Goal: Find specific page/section: Find specific page/section

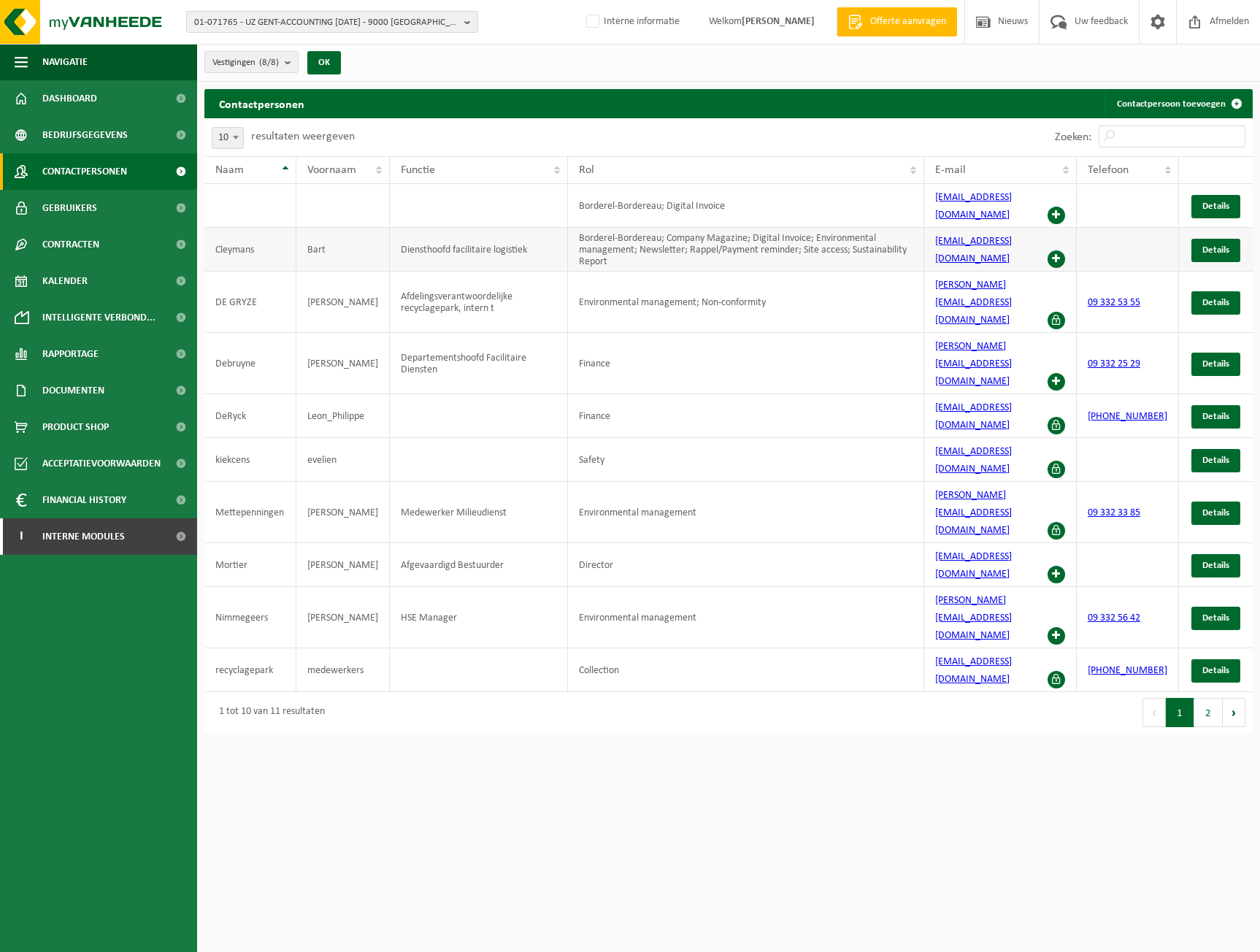
click at [1065, 250] on span at bounding box center [1056, 258] width 17 height 17
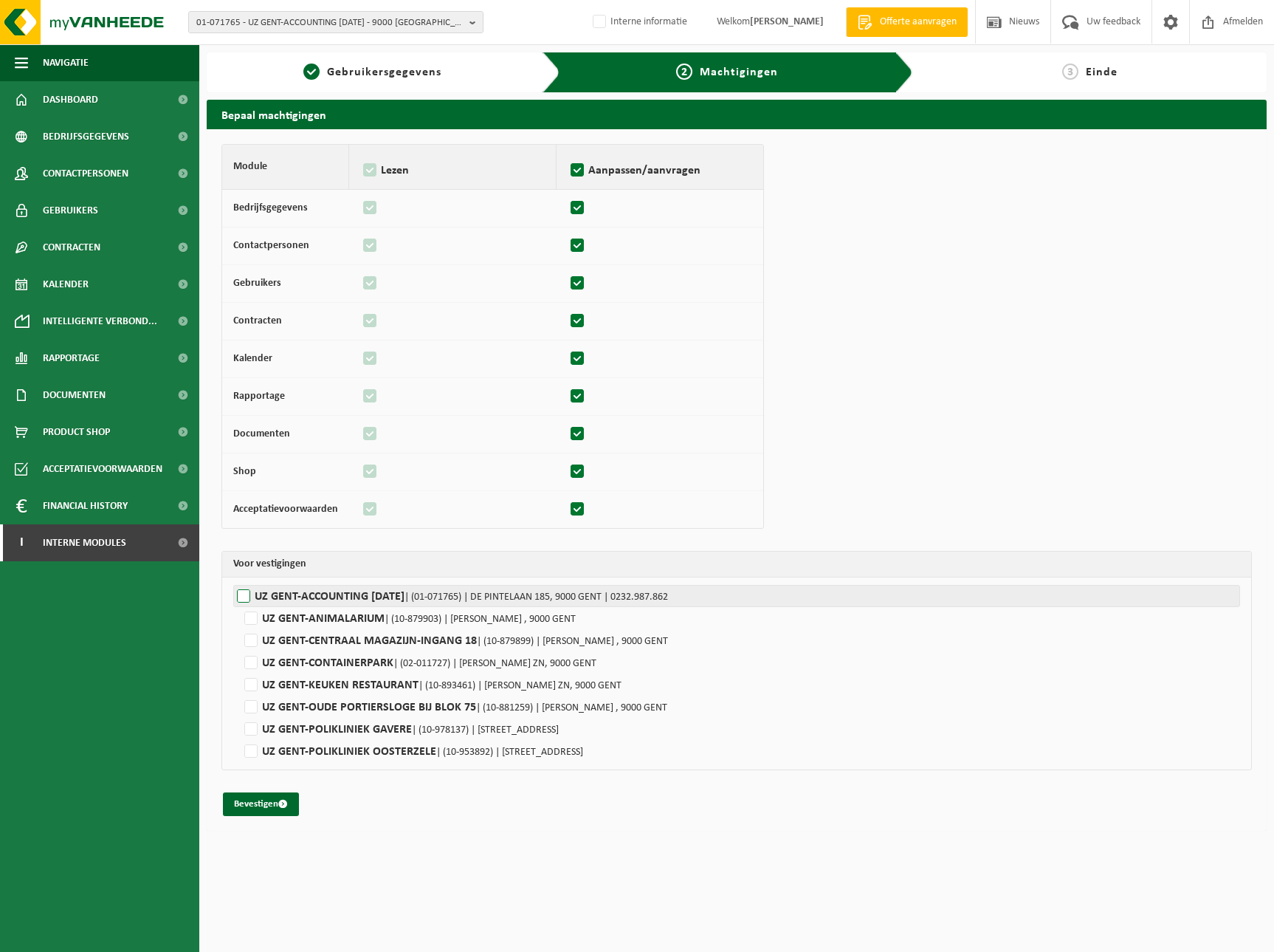
click at [333, 590] on label"] "UZ GENT-ACCOUNTING 0 BC | (01-071765) | DE PINTELAAN 185, 9000 GENT | 0232.987.…" at bounding box center [736, 596] width 1007 height 22
click at [333, 590] on input "UZ GENT-ACCOUNTING 0 BC | (01-071765) | DE PINTELAAN 185, 9000 GENT | 0232.987.…" at bounding box center [871, 596] width 1274 height 22
checkbox input "true"
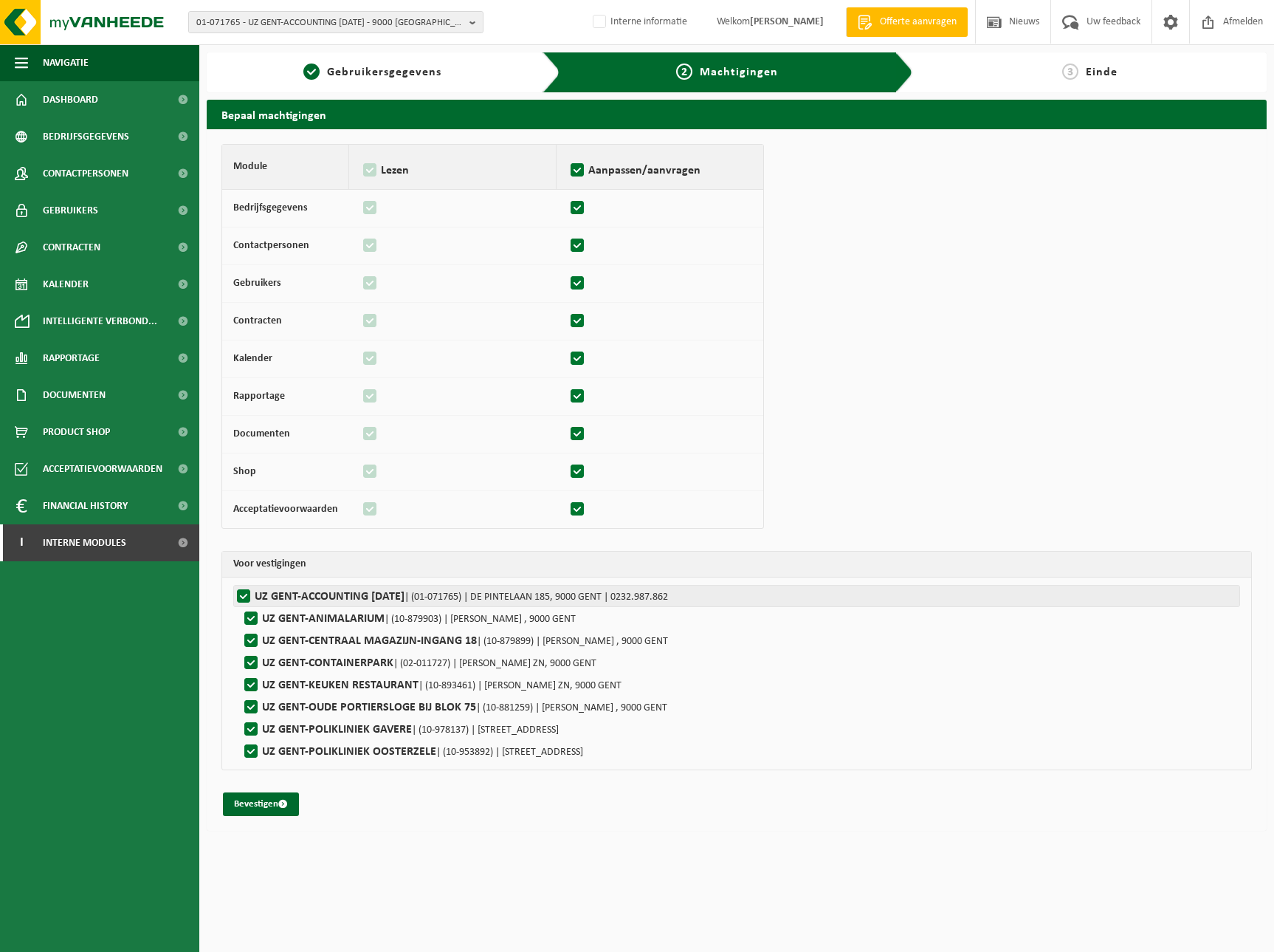
checkbox input "true"
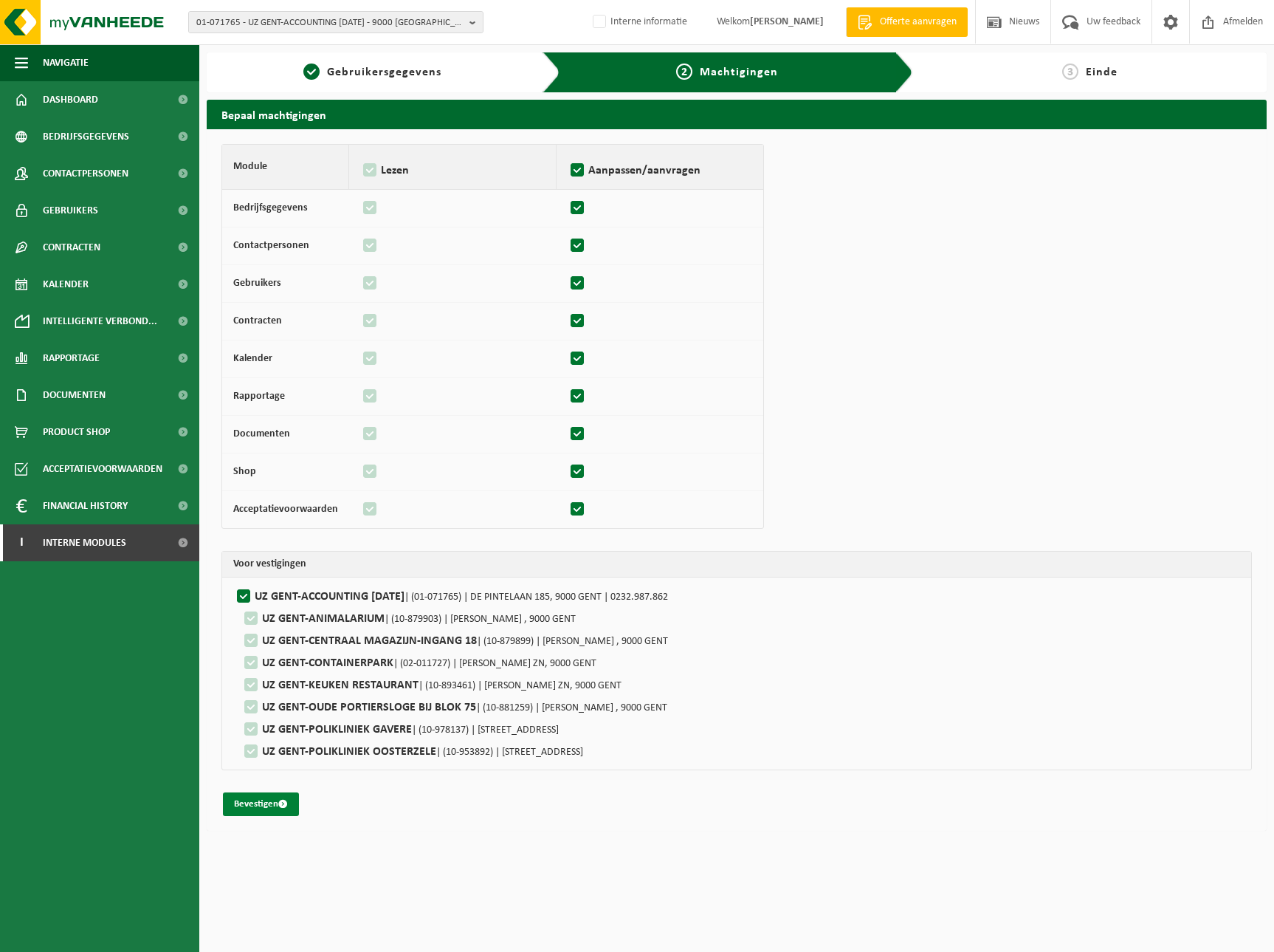
click at [262, 801] on button "Bevestigen" at bounding box center [260, 804] width 76 height 24
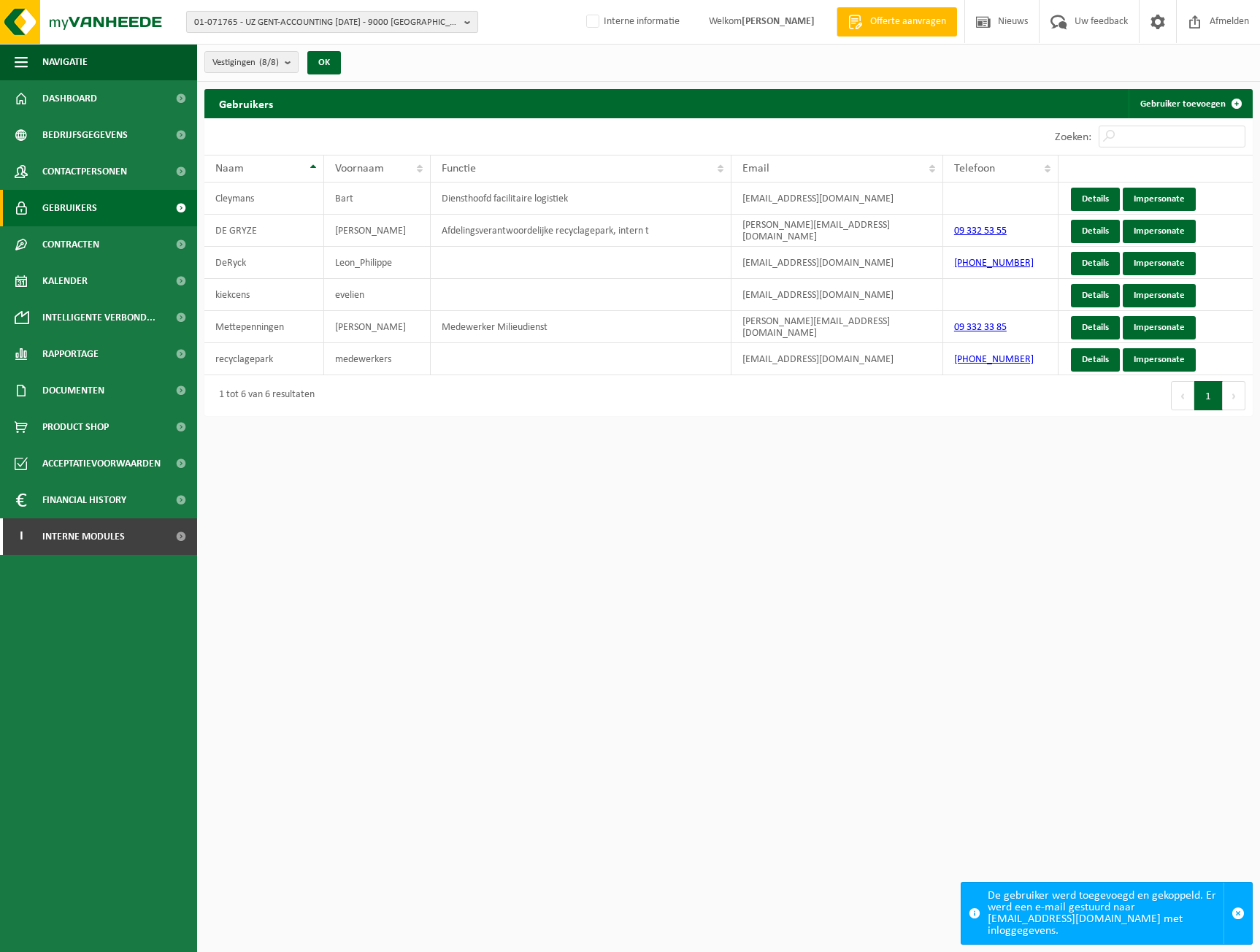
click at [246, 21] on span "01-071765 - UZ GENT-ACCOUNTING 0 BC - 9000 GENT, DE PINTELAAN 185" at bounding box center [326, 23] width 264 height 22
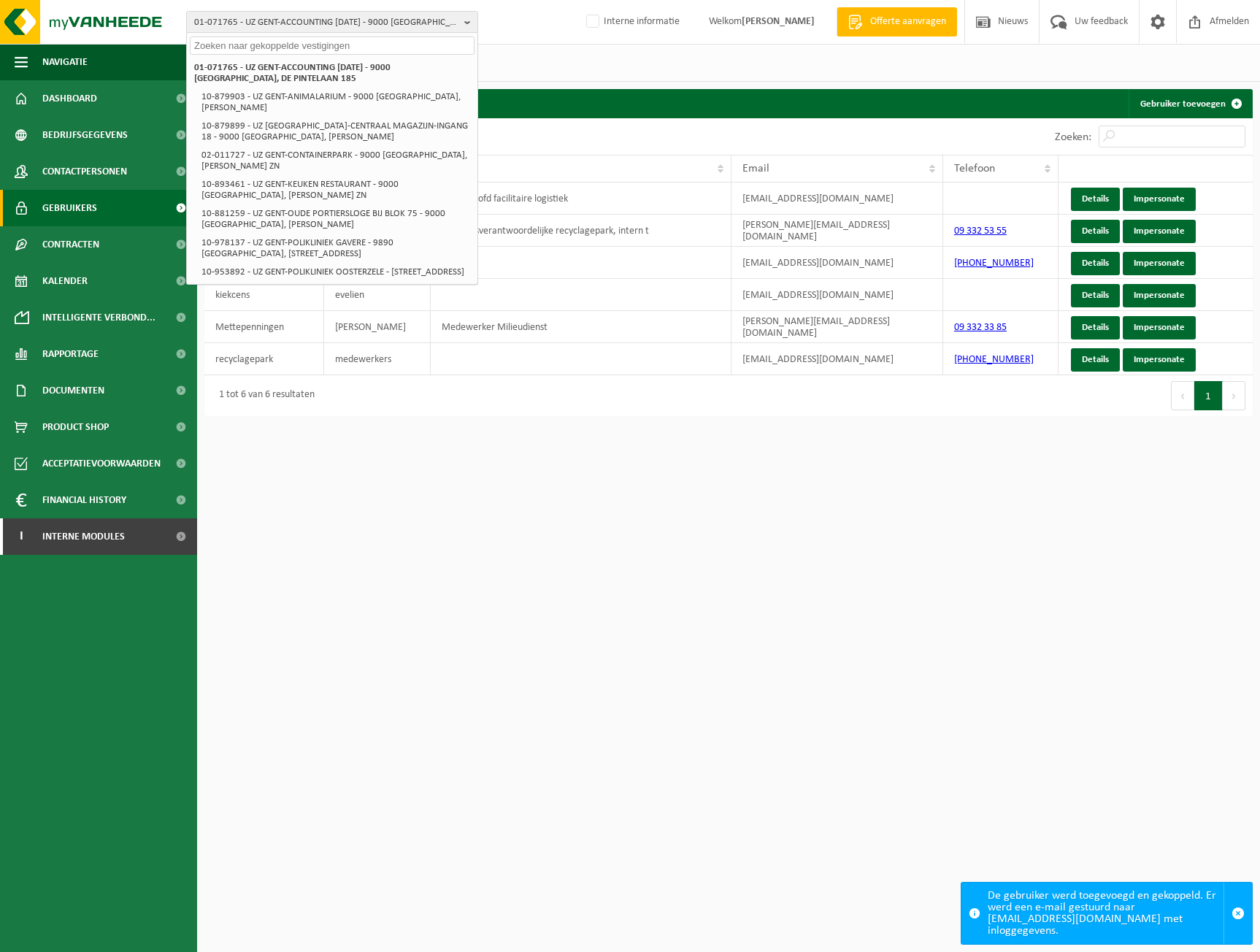
click at [234, 51] on input "text" at bounding box center [331, 45] width 284 height 18
paste input "10-738904"
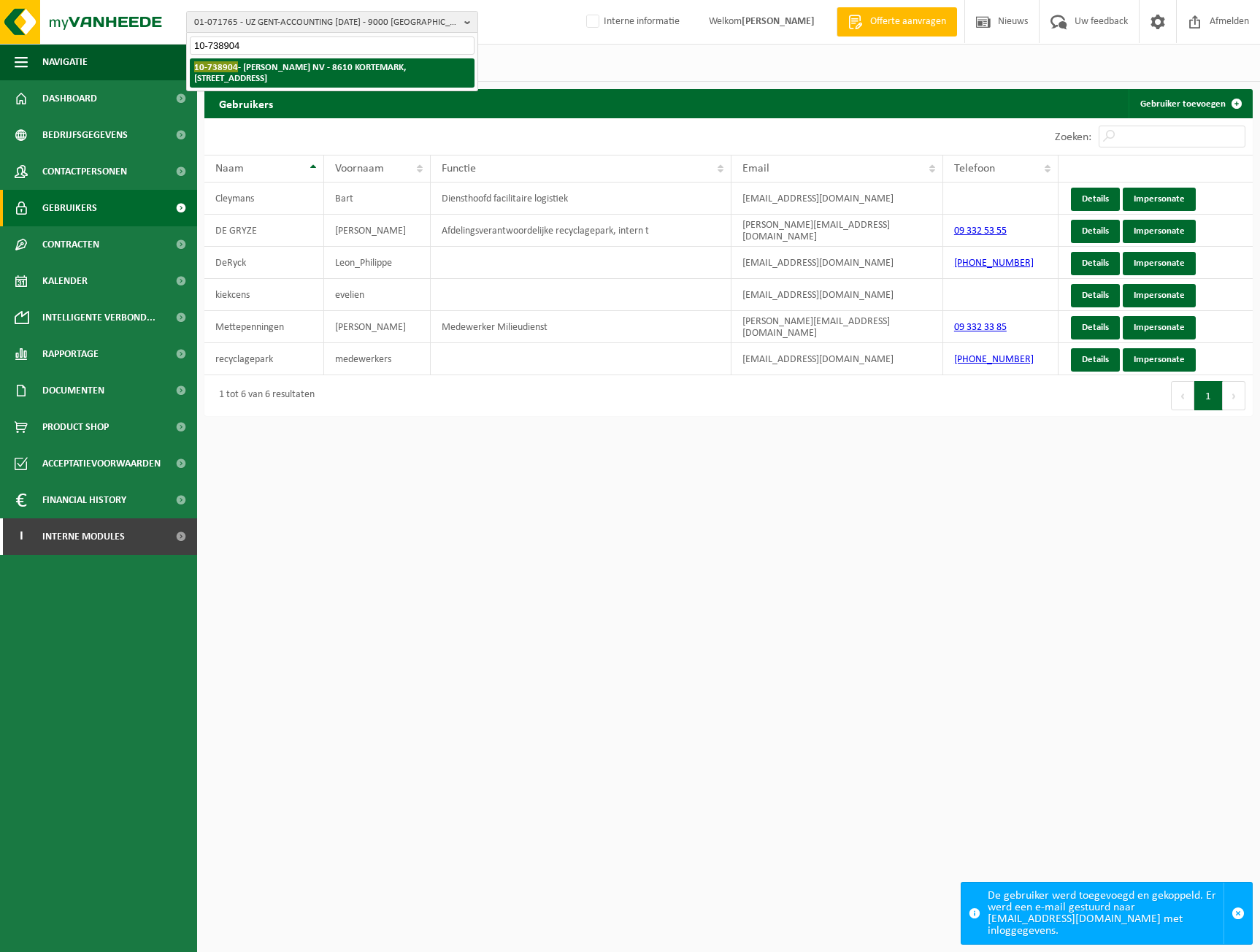
type input "10-738904"
click at [276, 60] on li "10-738904 - VERDUYN G. NV - 8610 KORTEMARK, GALGESTRAAT 9" at bounding box center [331, 73] width 284 height 29
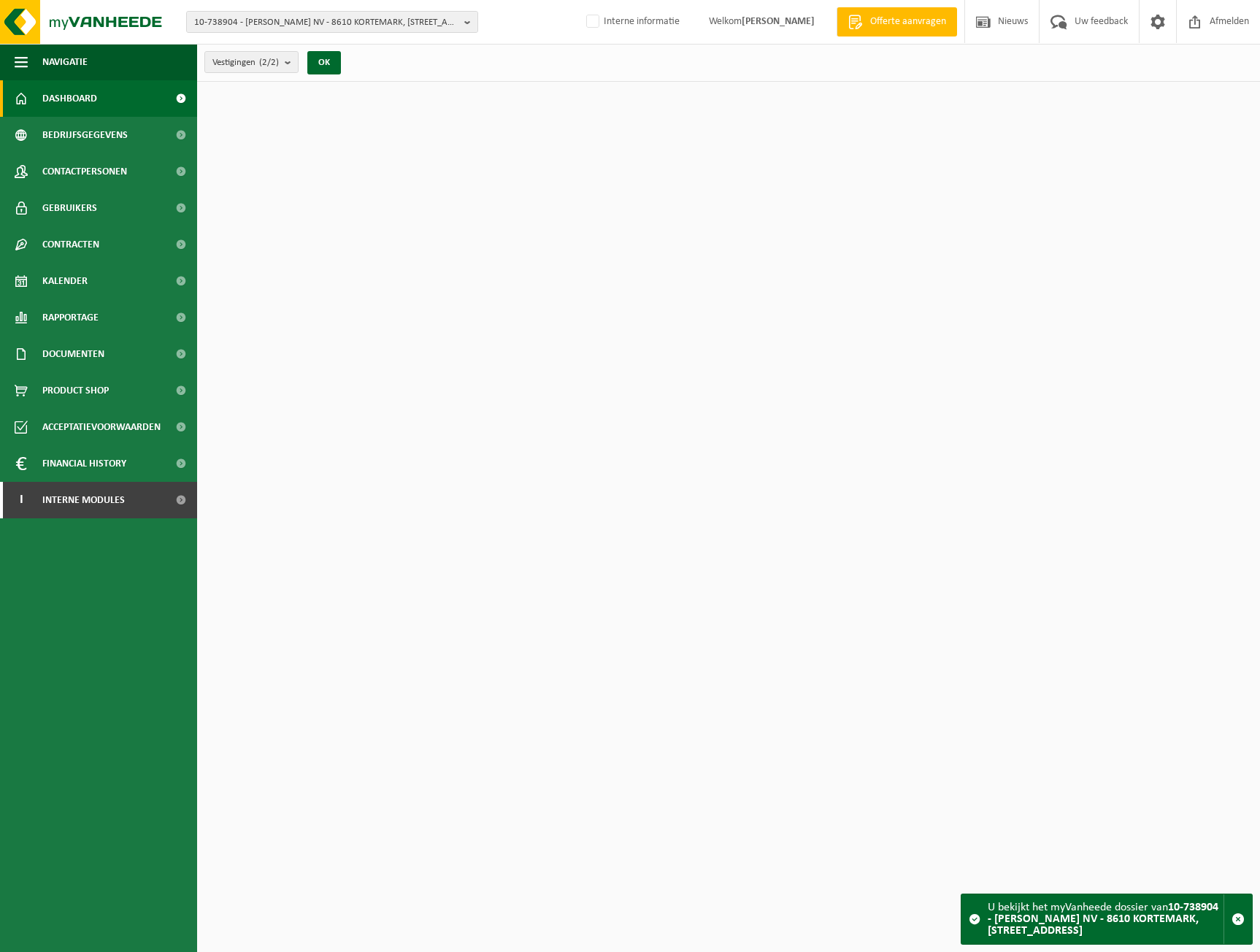
click at [92, 115] on span "Dashboard" at bounding box center [69, 98] width 55 height 36
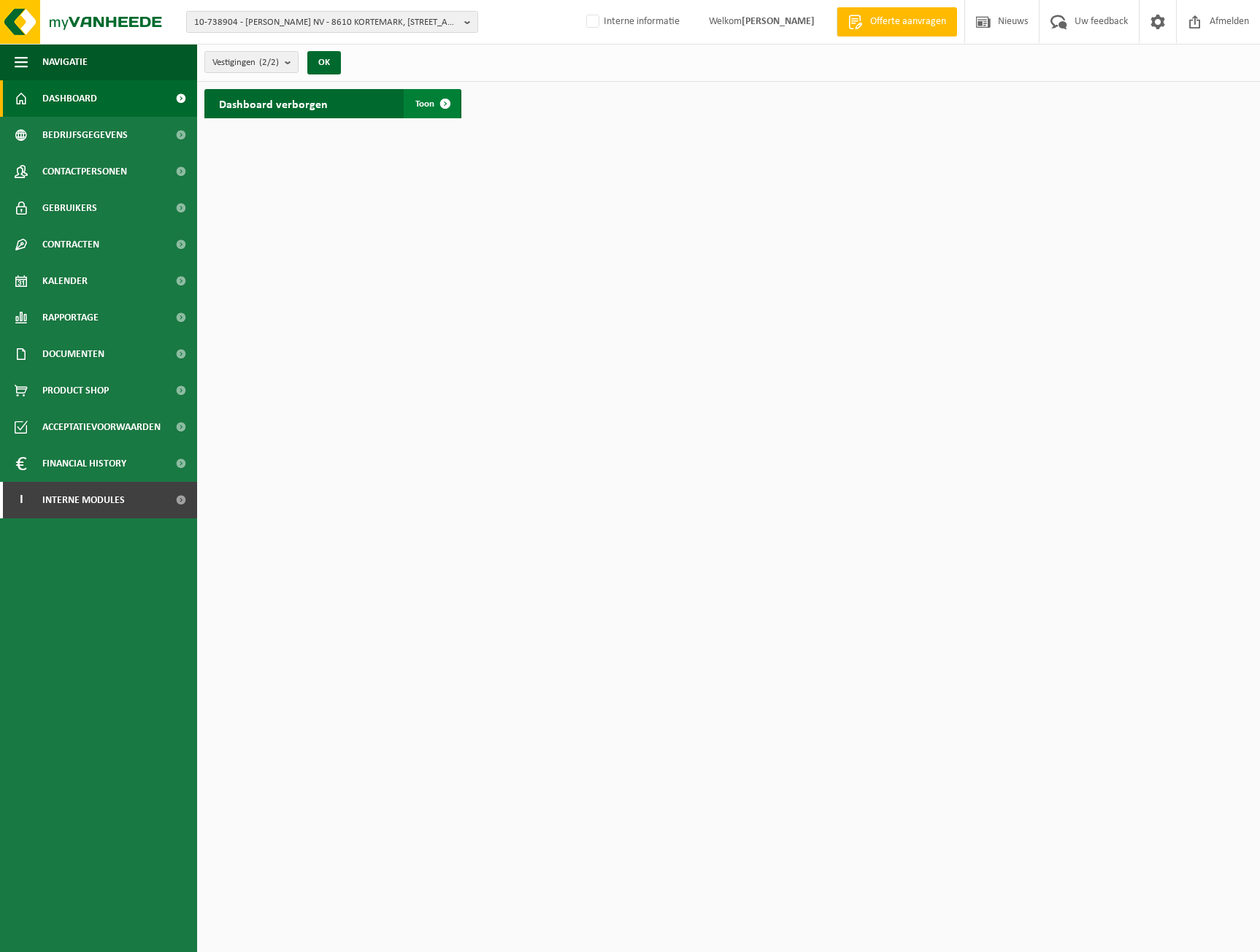
click at [455, 110] on span at bounding box center [445, 104] width 29 height 29
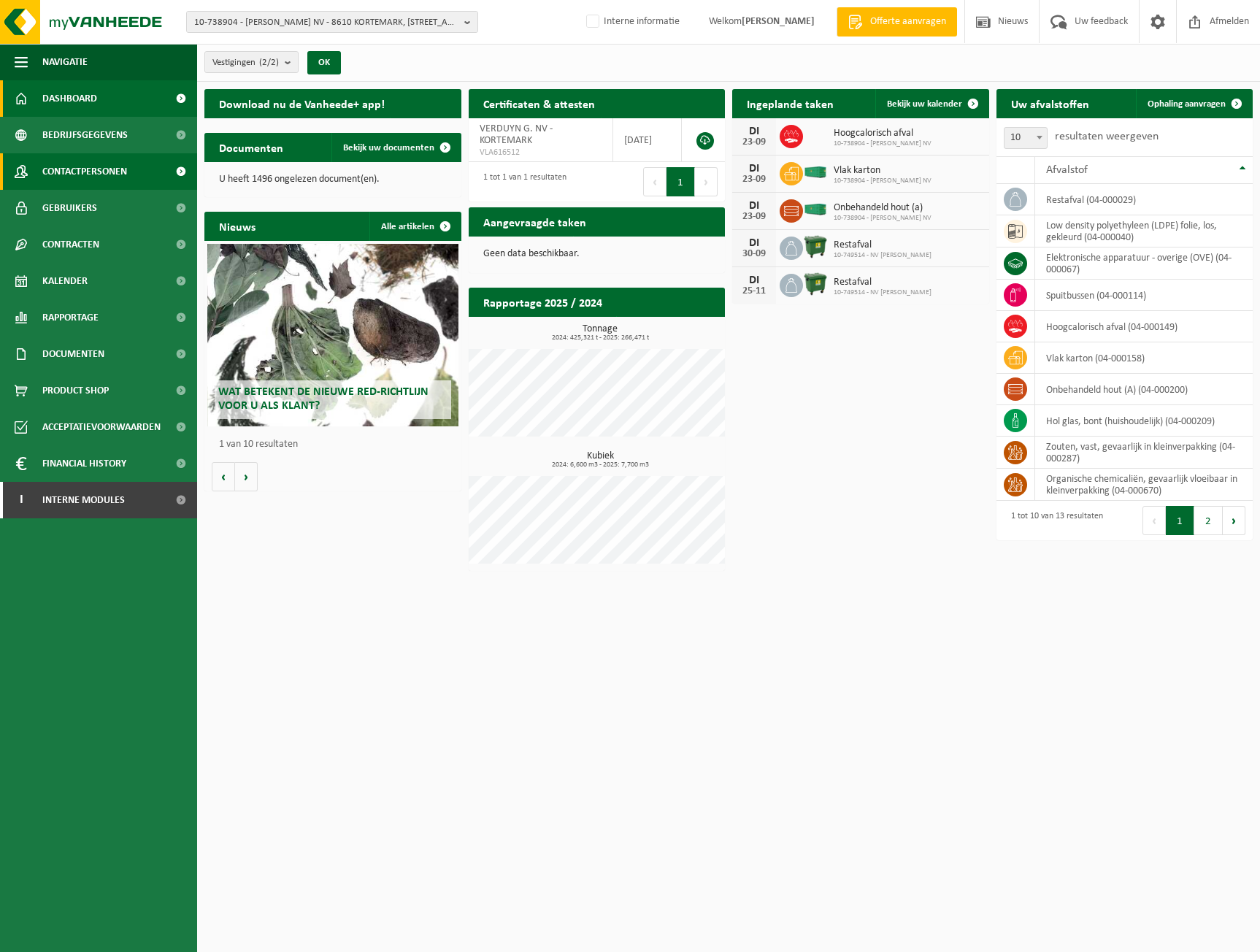
click at [105, 166] on span "Contactpersonen" at bounding box center [85, 171] width 85 height 36
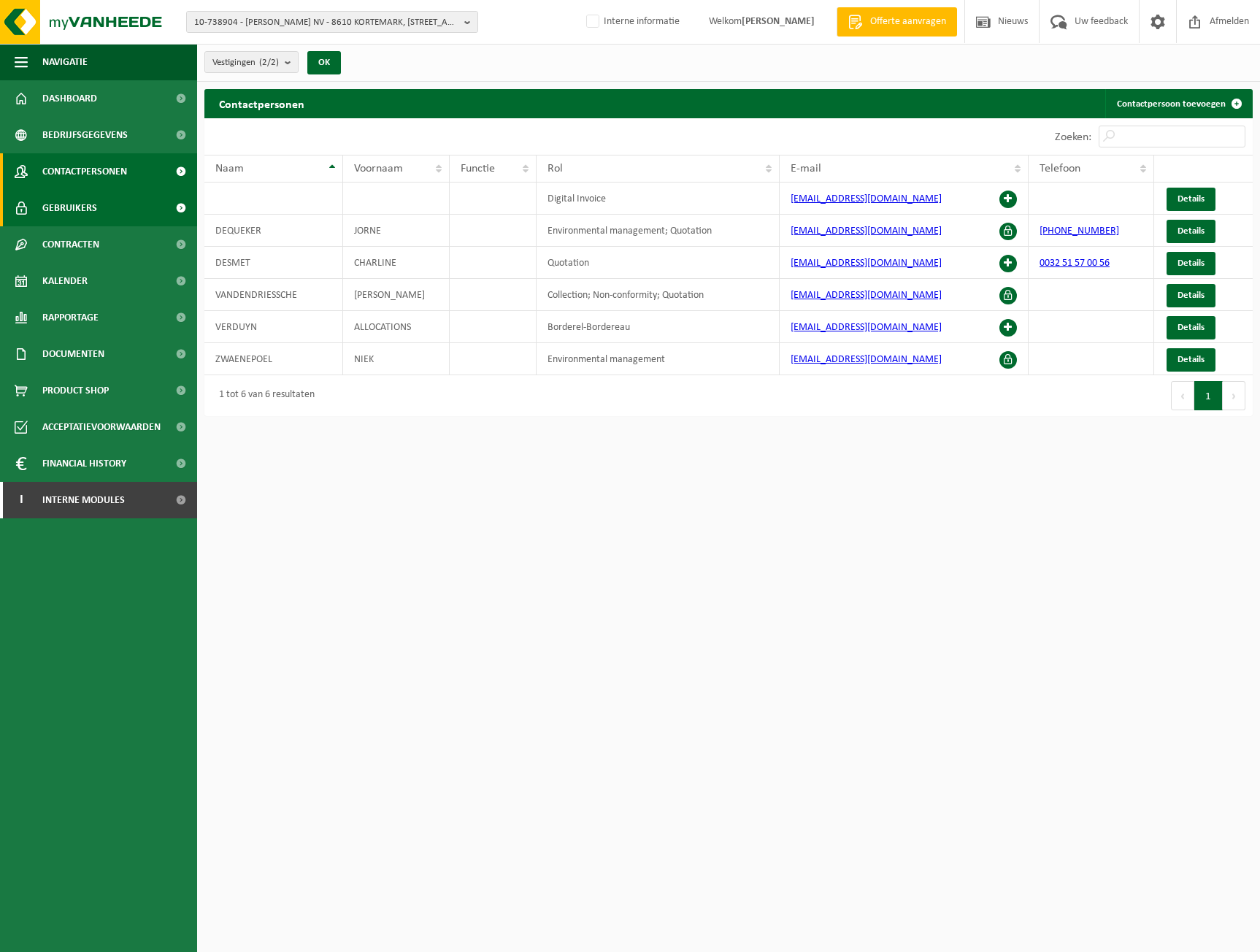
click at [70, 201] on span "Gebruikers" at bounding box center [69, 208] width 55 height 36
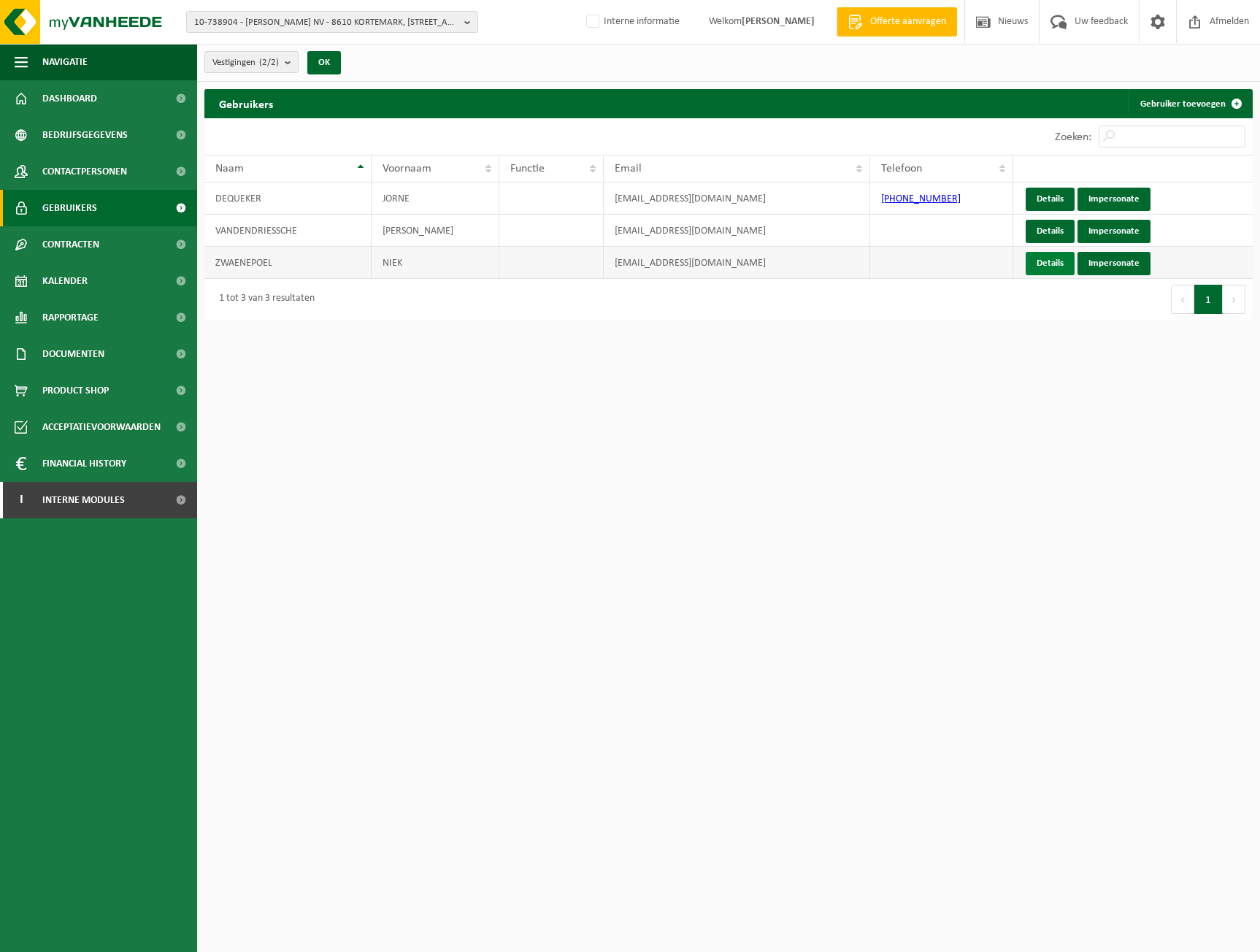
click at [1052, 262] on link "Details" at bounding box center [1050, 263] width 49 height 23
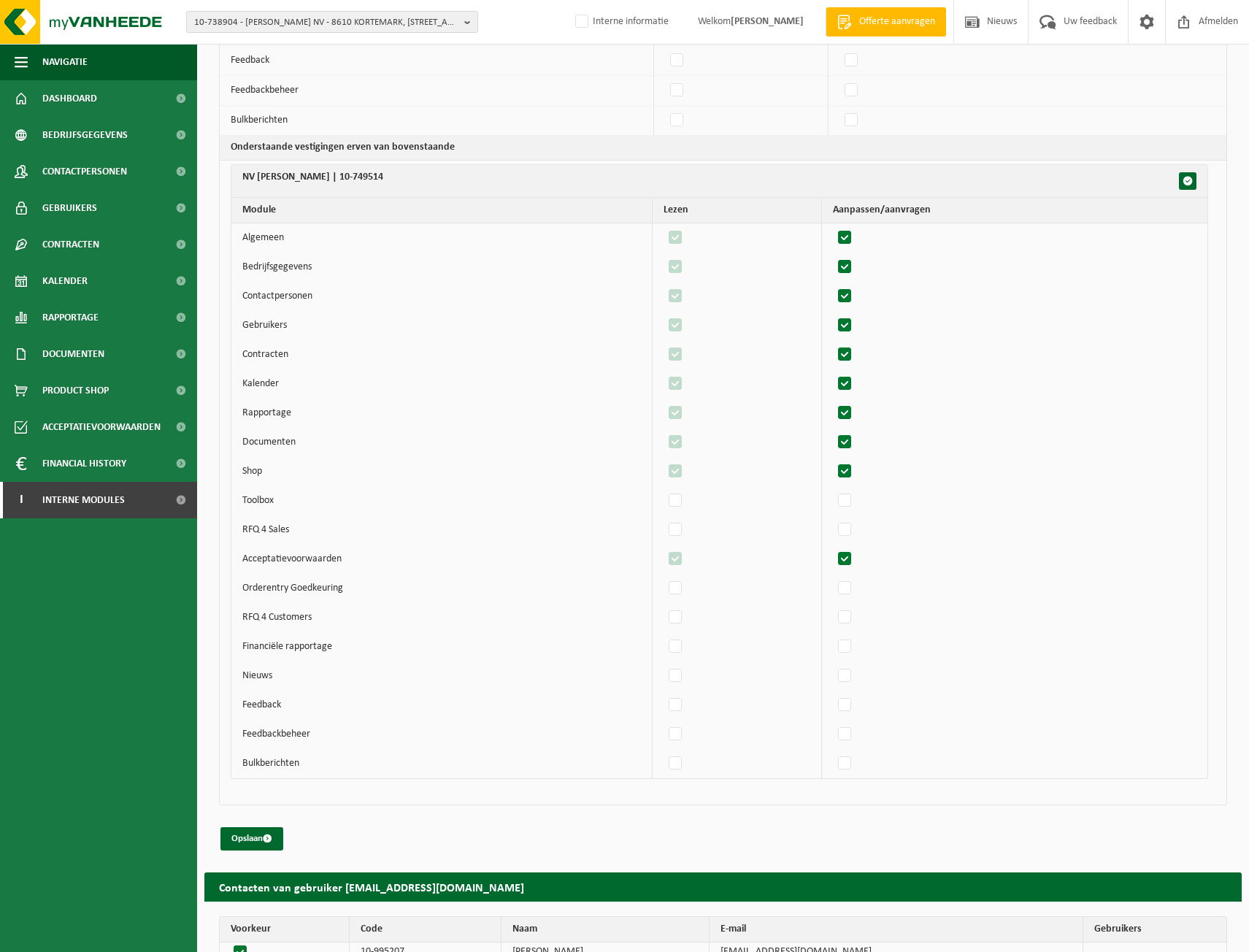
scroll to position [677, 0]
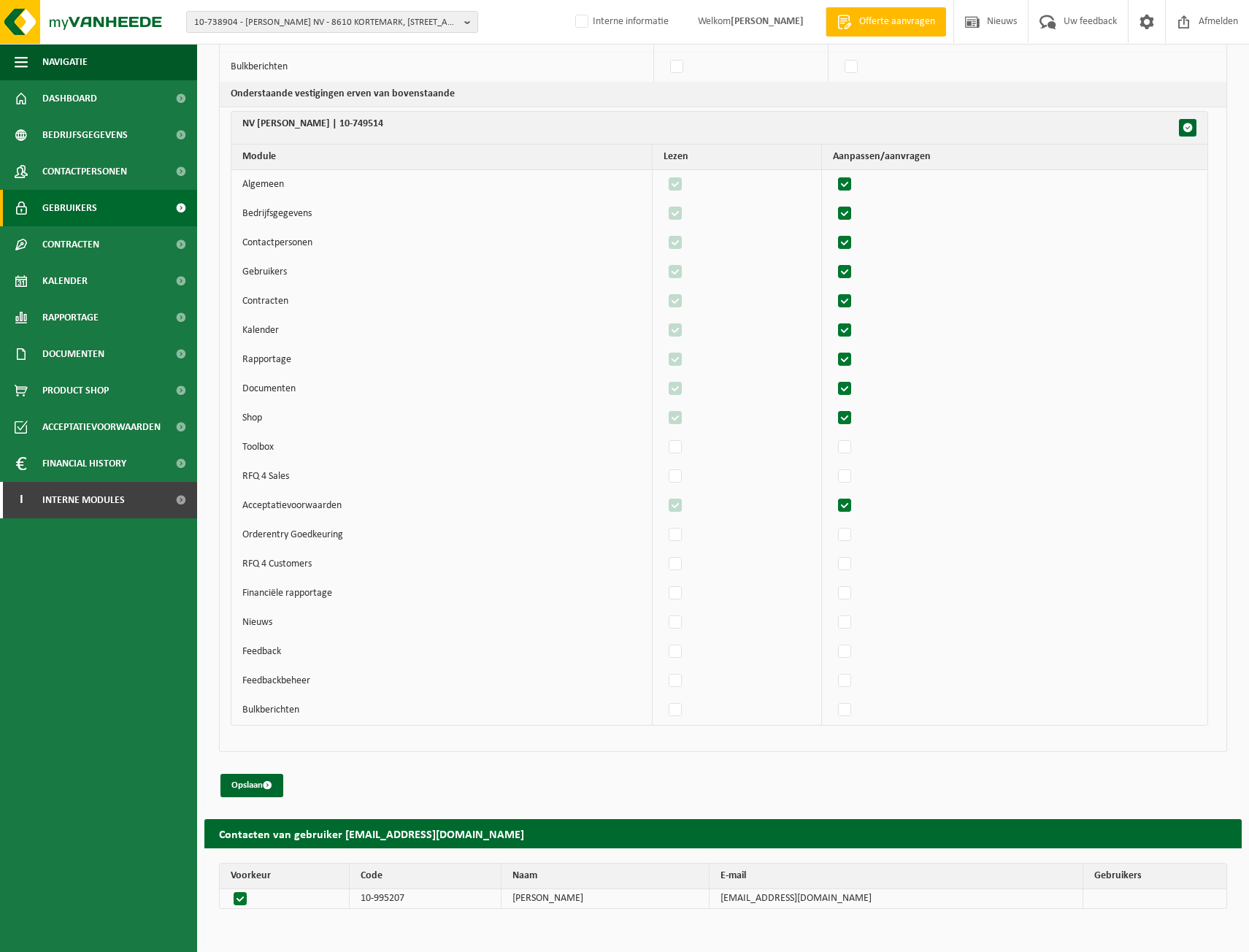
click at [116, 216] on link "Gebruikers" at bounding box center [98, 208] width 197 height 36
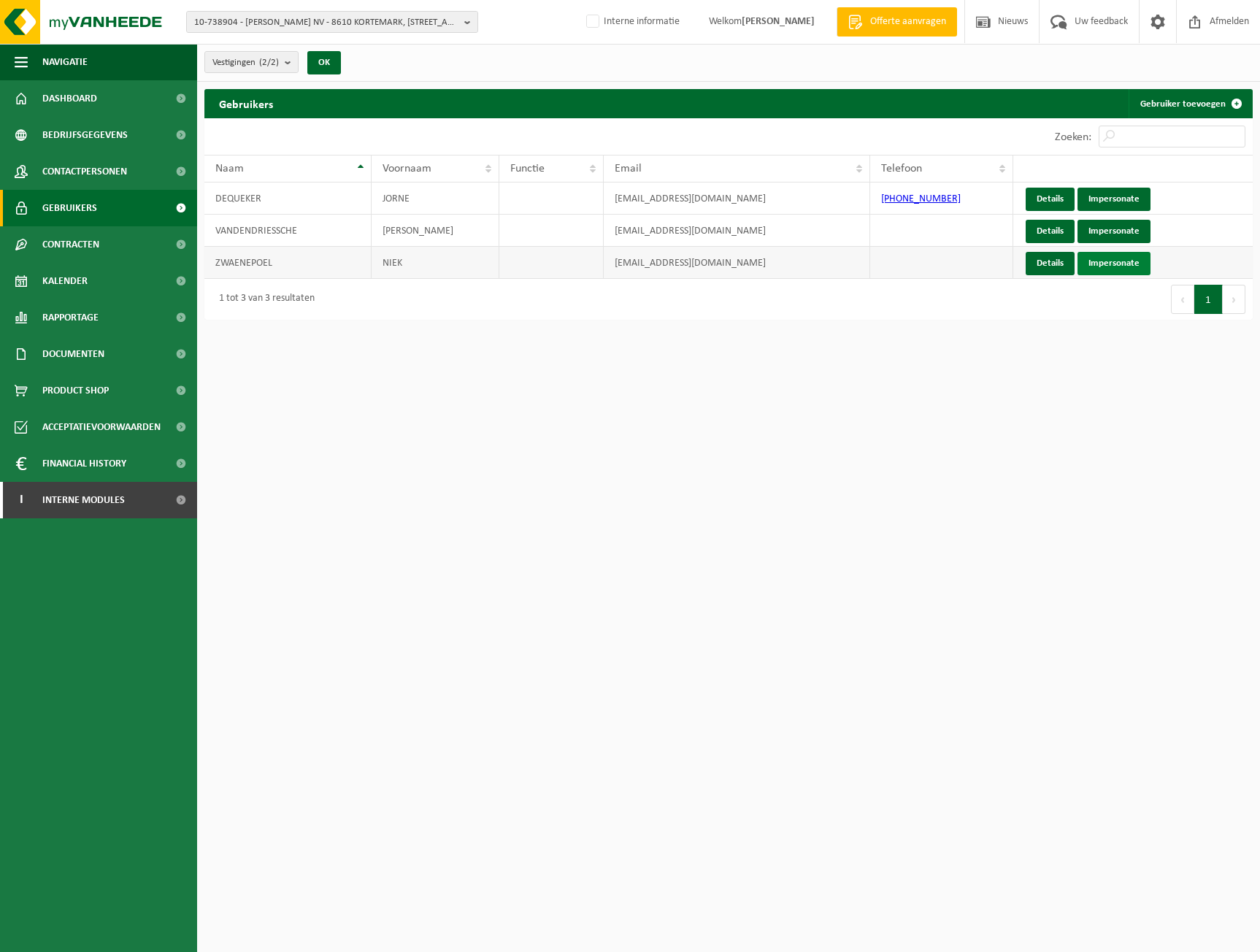
click at [1126, 264] on link "Impersonate" at bounding box center [1114, 263] width 73 height 23
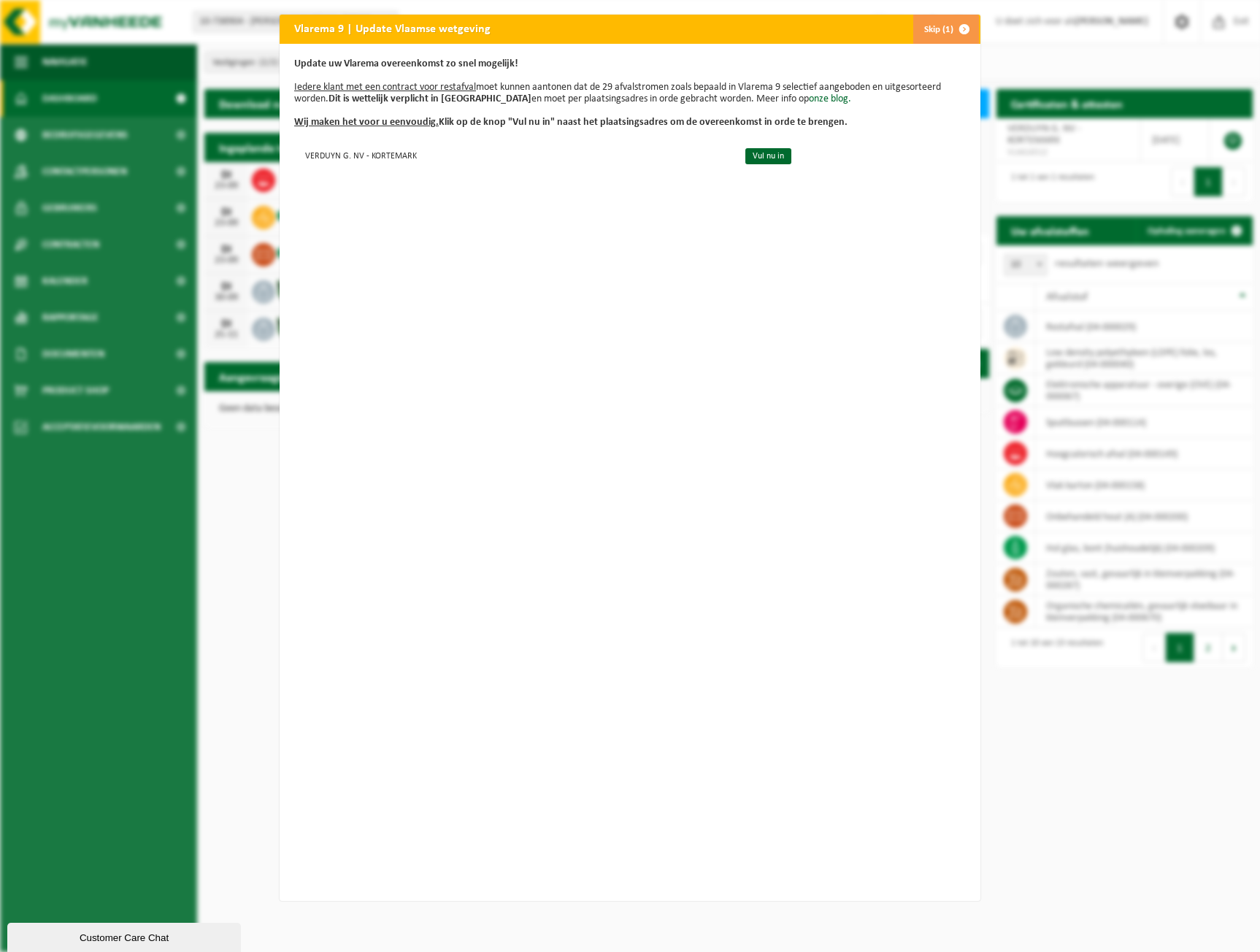
click at [950, 41] on span "button" at bounding box center [964, 29] width 29 height 29
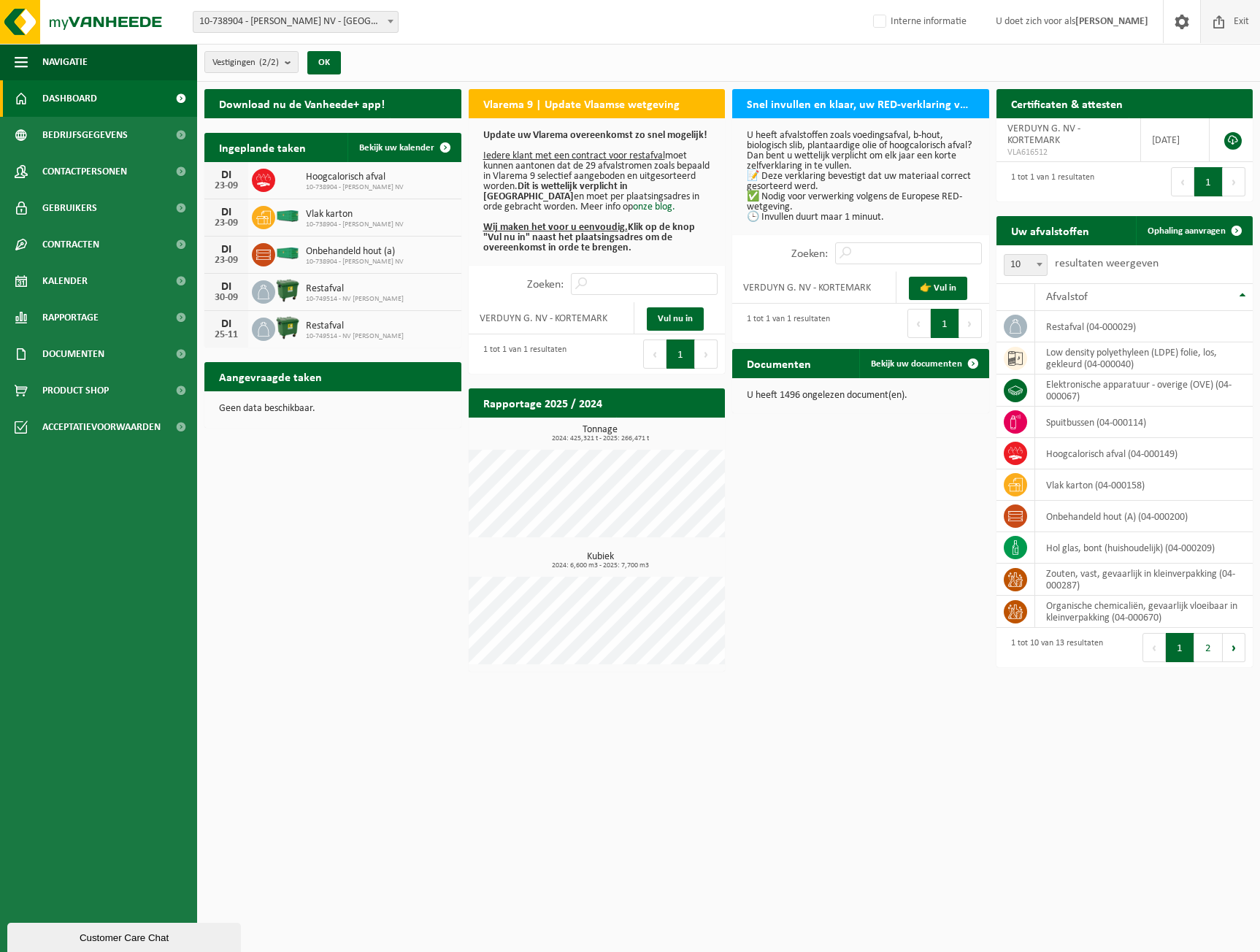
click at [1233, 22] on span "Exit" at bounding box center [1241, 22] width 23 height 43
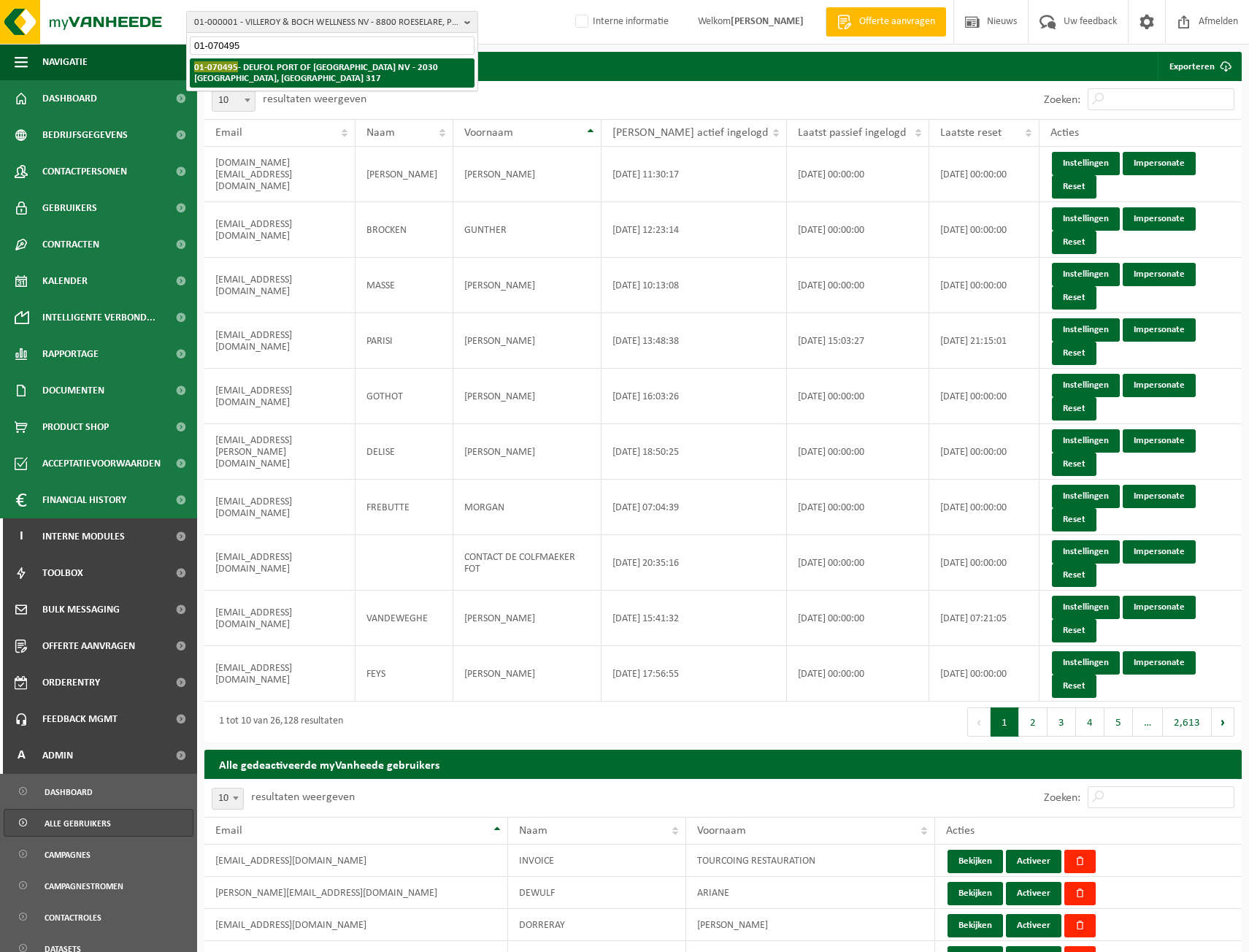
type input "01-070495"
click at [399, 67] on strong "01-070495 - DEUFOL PORT OF ANTWERP NV - 2030 ANTWERPEN, BELIWEG HAVEN 317" at bounding box center [316, 72] width 244 height 22
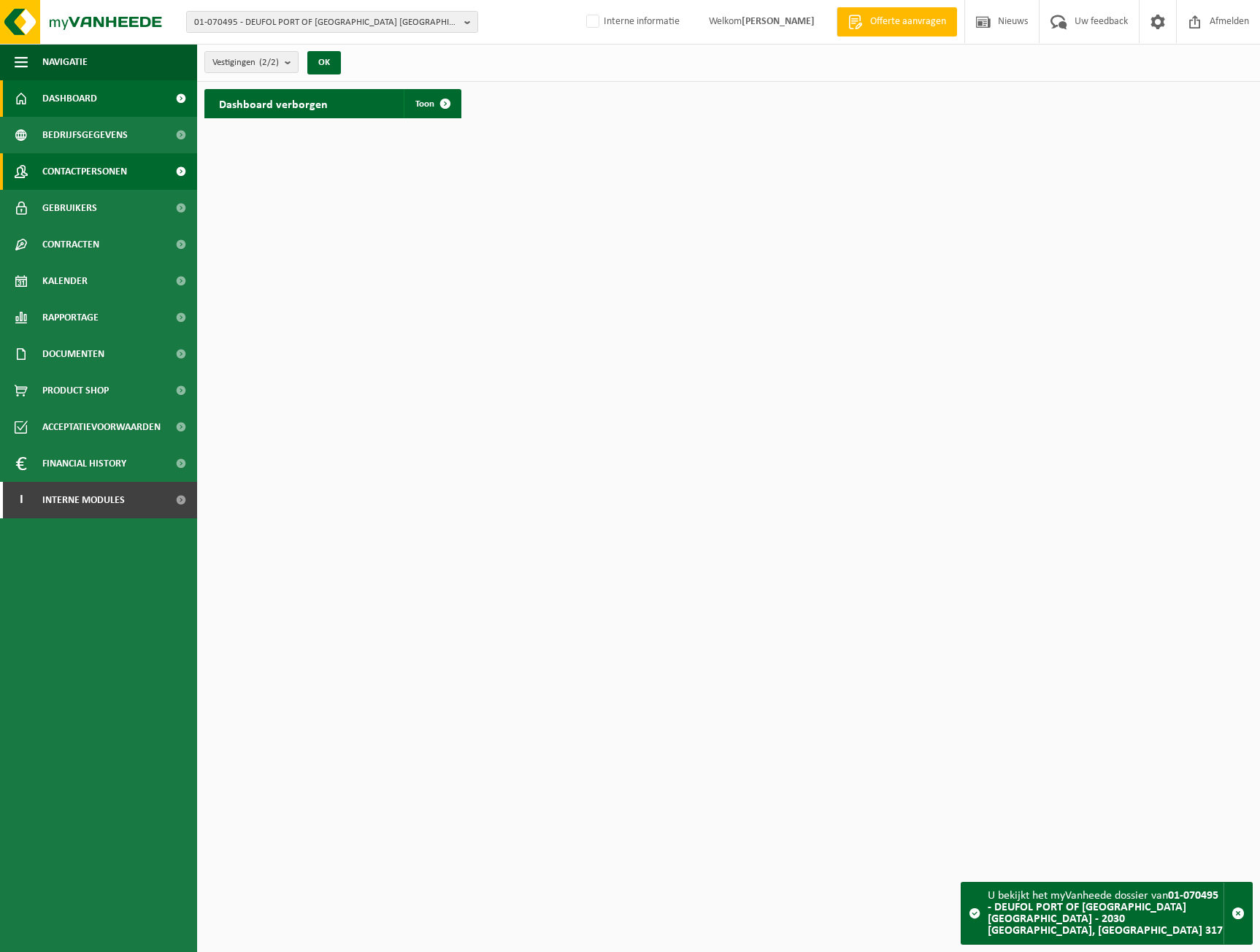
click at [101, 166] on span "Contactpersonen" at bounding box center [85, 171] width 85 height 36
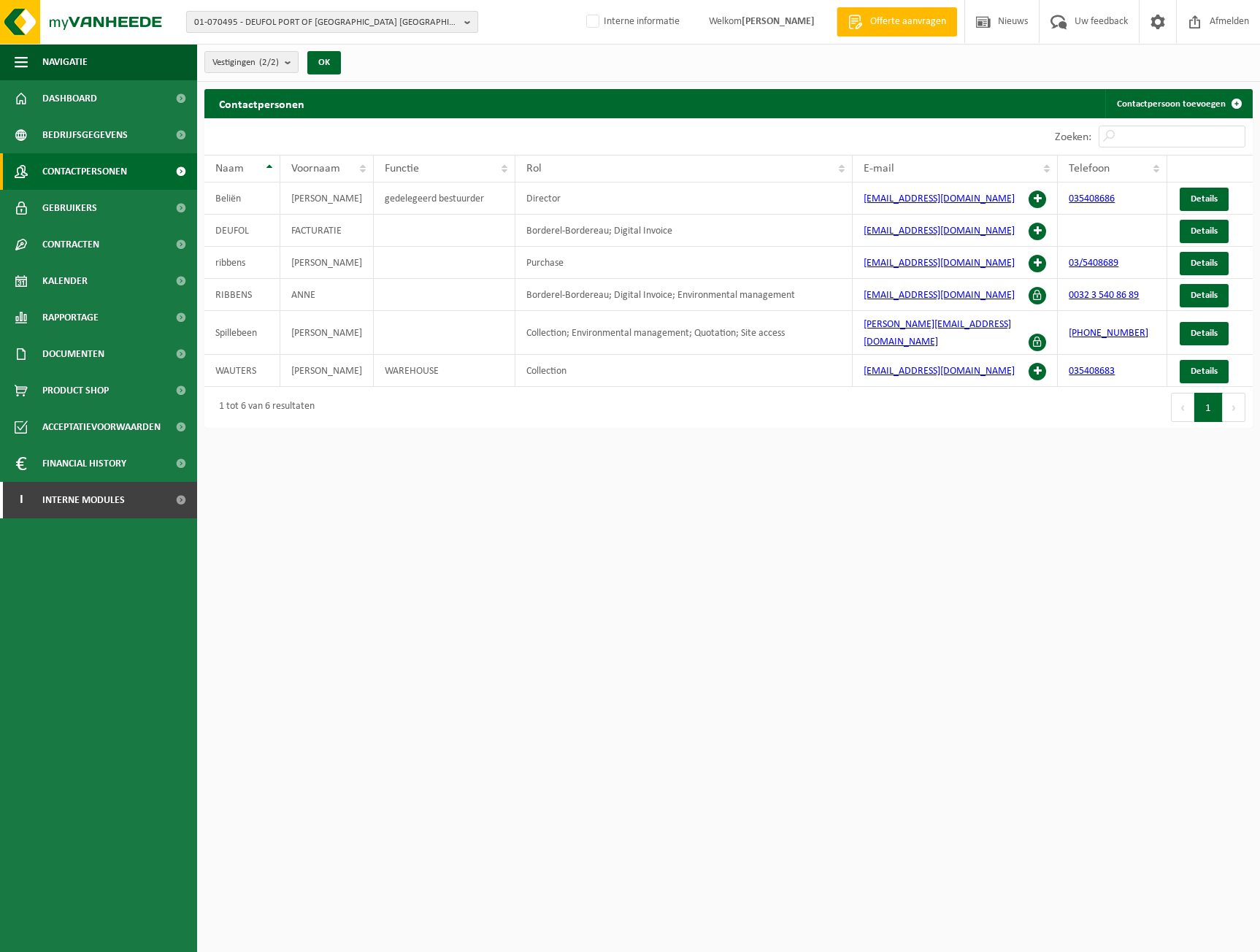
click at [224, 21] on span "01-070495 - DEUFOL PORT OF [GEOGRAPHIC_DATA] [GEOGRAPHIC_DATA] - 2030 [GEOGRAPH…" at bounding box center [326, 23] width 264 height 22
type input "01-902124"
click at [272, 67] on strong "01-902124 - CFMKT- RUTA BV - 2547 LINT, KERKHOFWEG 4" at bounding box center [291, 67] width 194 height 11
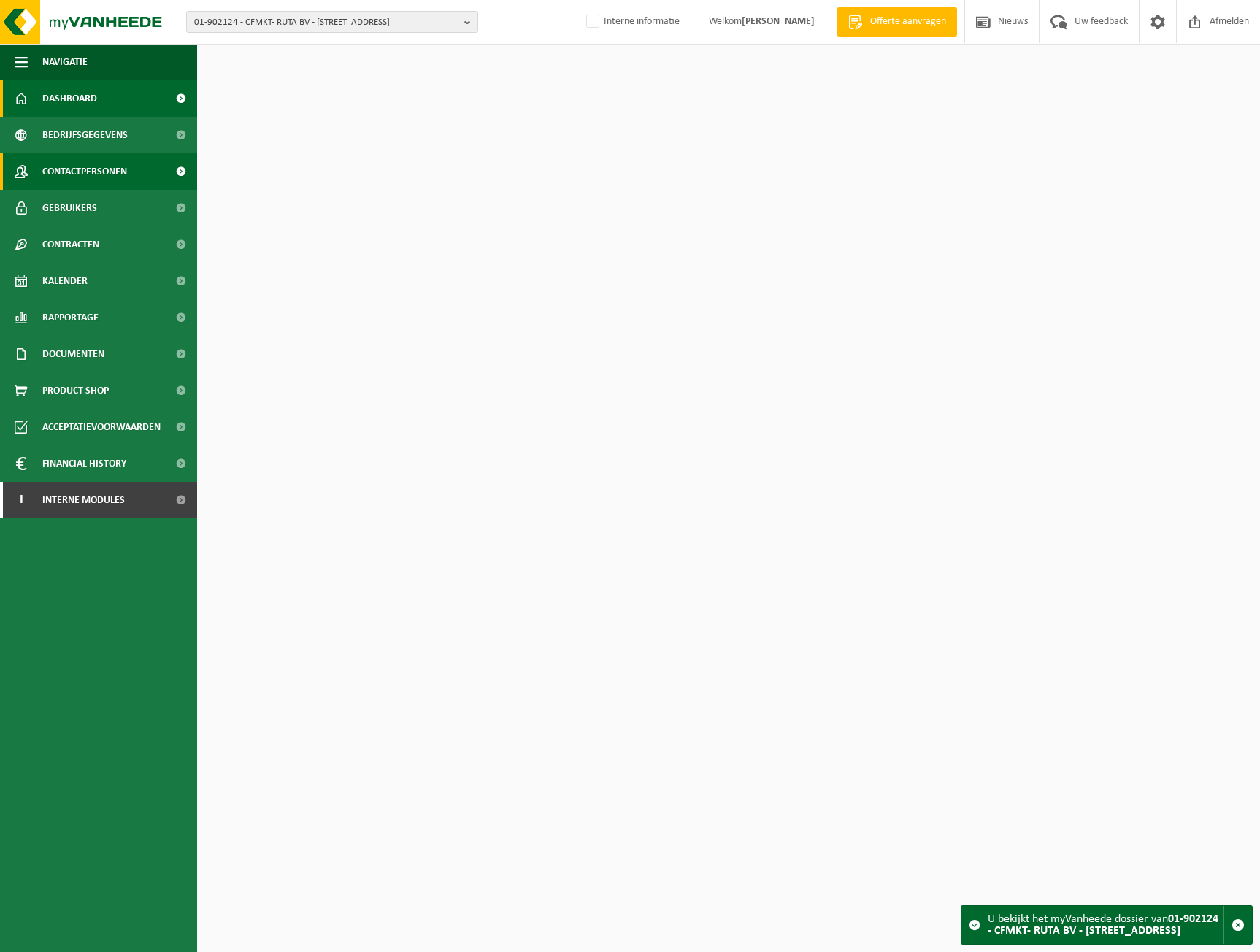
click at [78, 163] on span "Contactpersonen" at bounding box center [85, 171] width 85 height 36
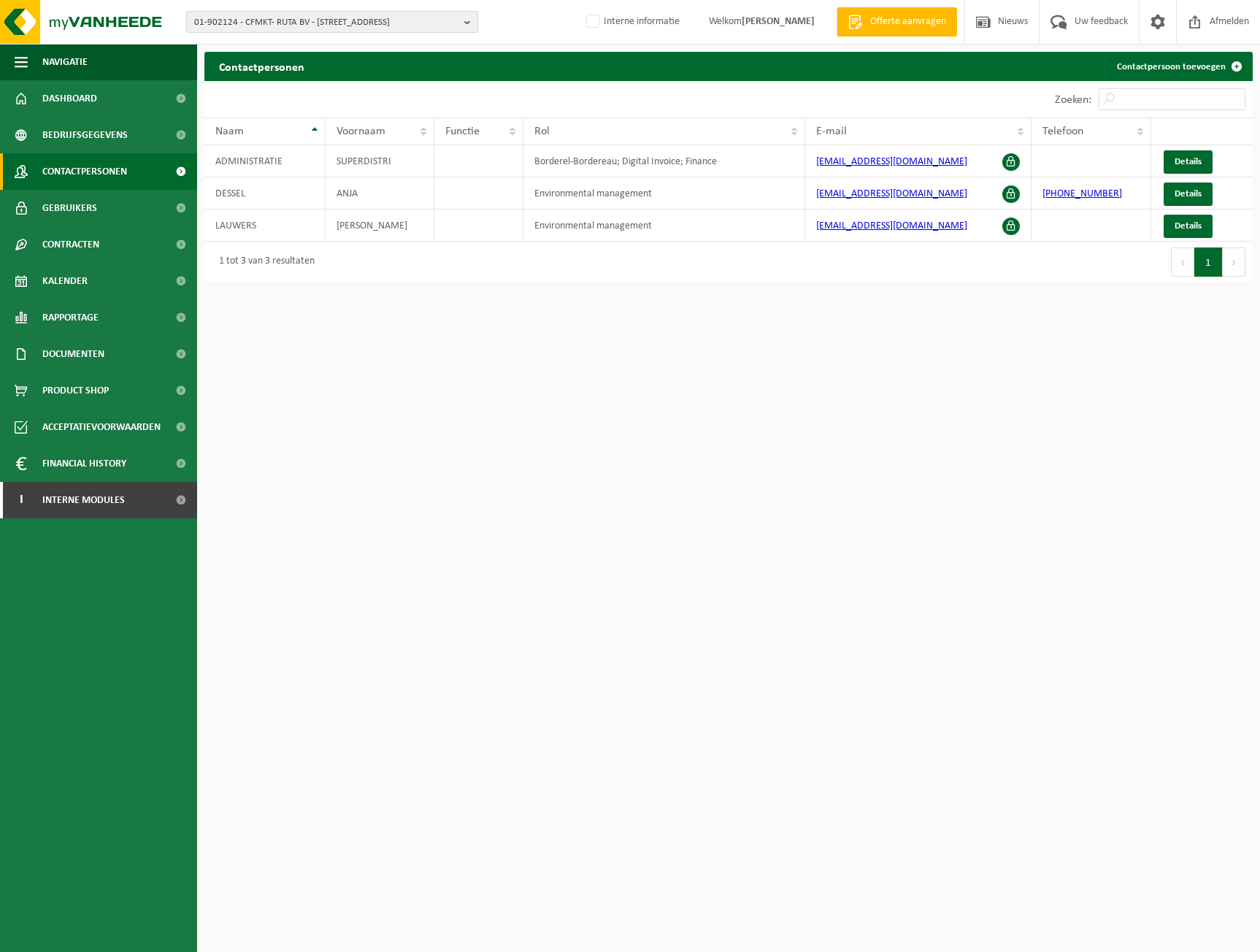
click at [300, 17] on span "01-902124 - CFMKT- RUTA BV - 2547 LINT, KERKHOFWEG 4" at bounding box center [326, 23] width 264 height 22
type input "s"
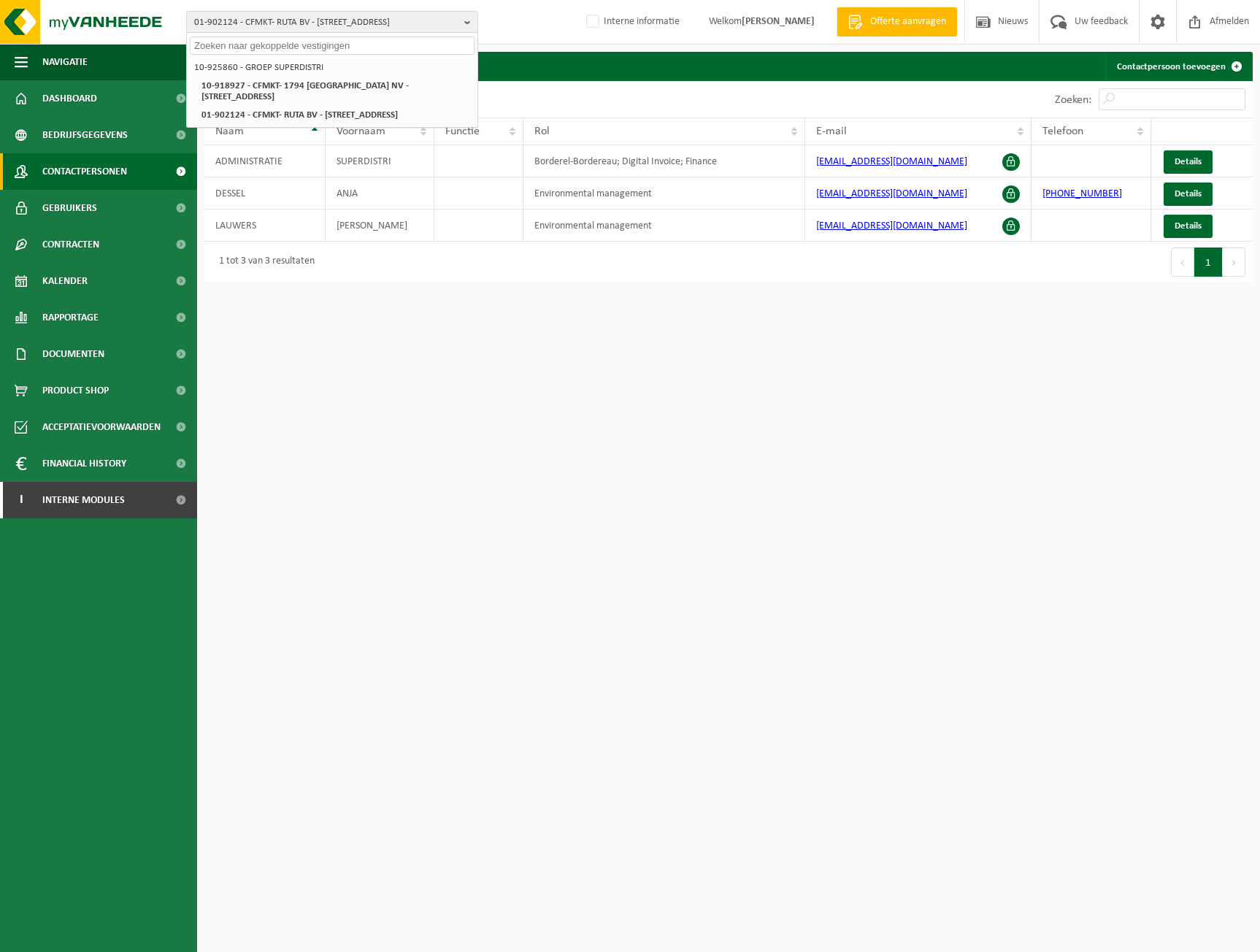
click at [88, 933] on ul "Navigatie Offerte aanvragen Nieuws Uw feedback Afmelden Dashboard Bedrijfsgegev…" at bounding box center [98, 498] width 197 height 908
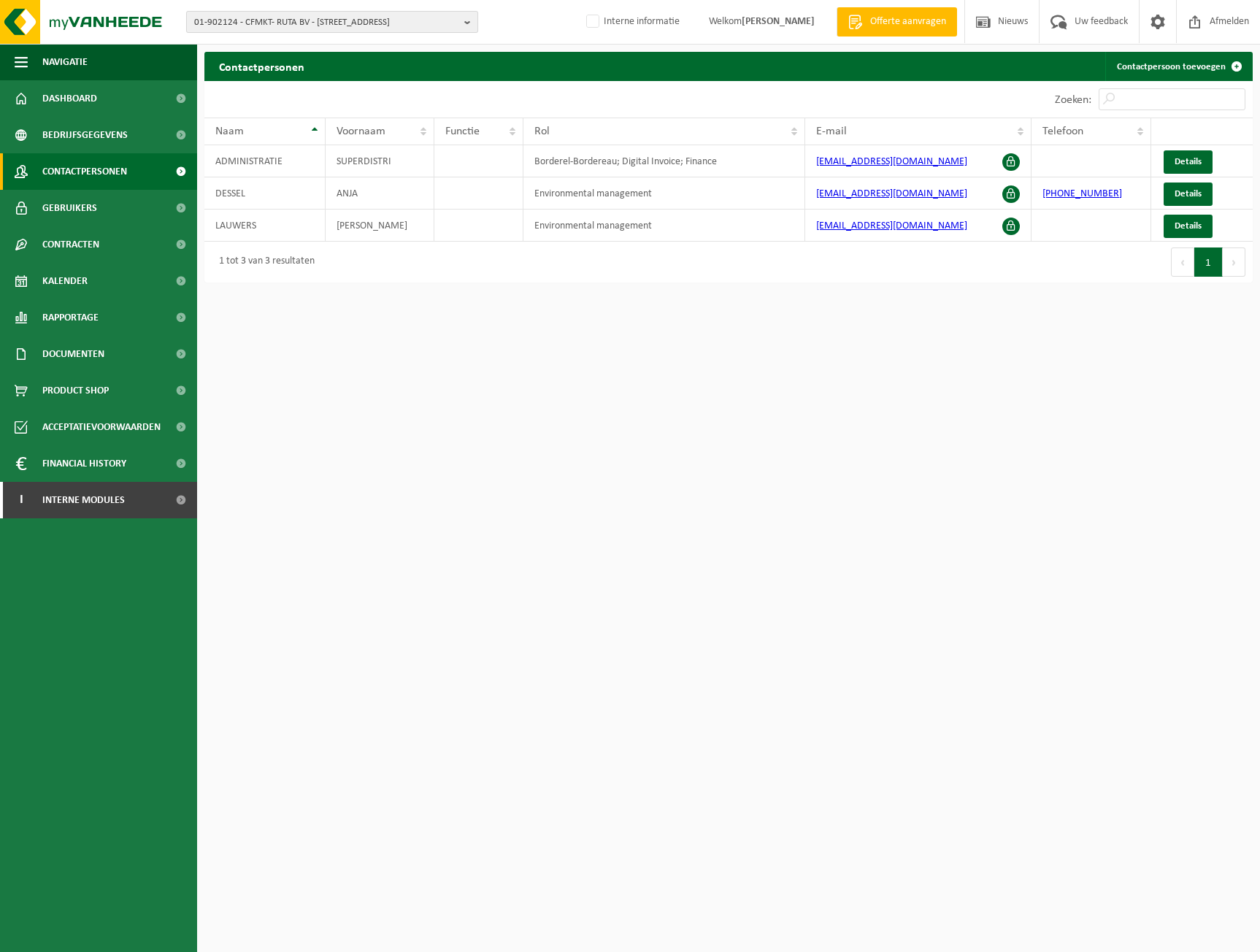
click at [359, 23] on span "01-902124 - CFMKT- RUTA BV - 2547 LINT, KERKHOFWEG 4" at bounding box center [326, 23] width 264 height 22
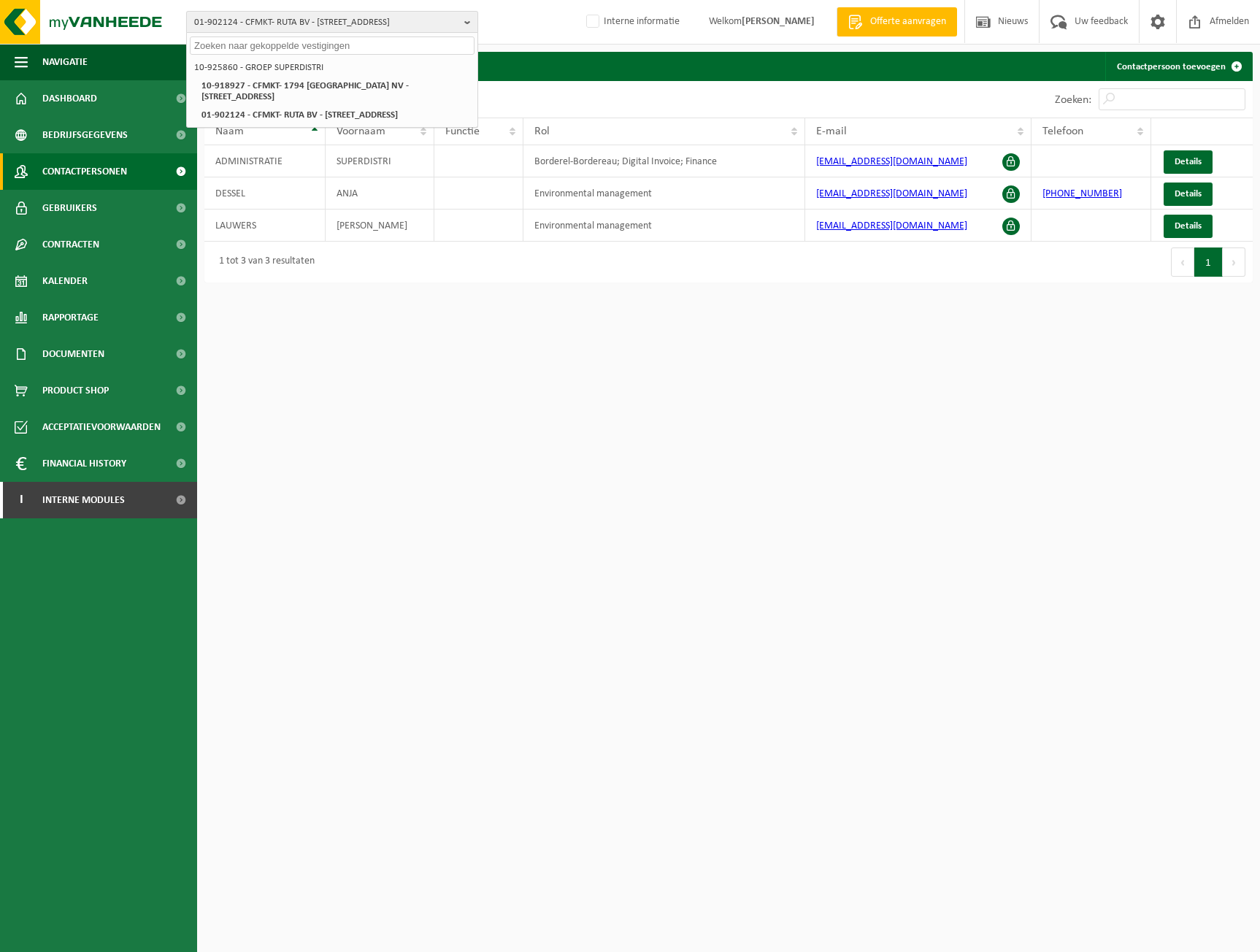
paste input "10-994652"
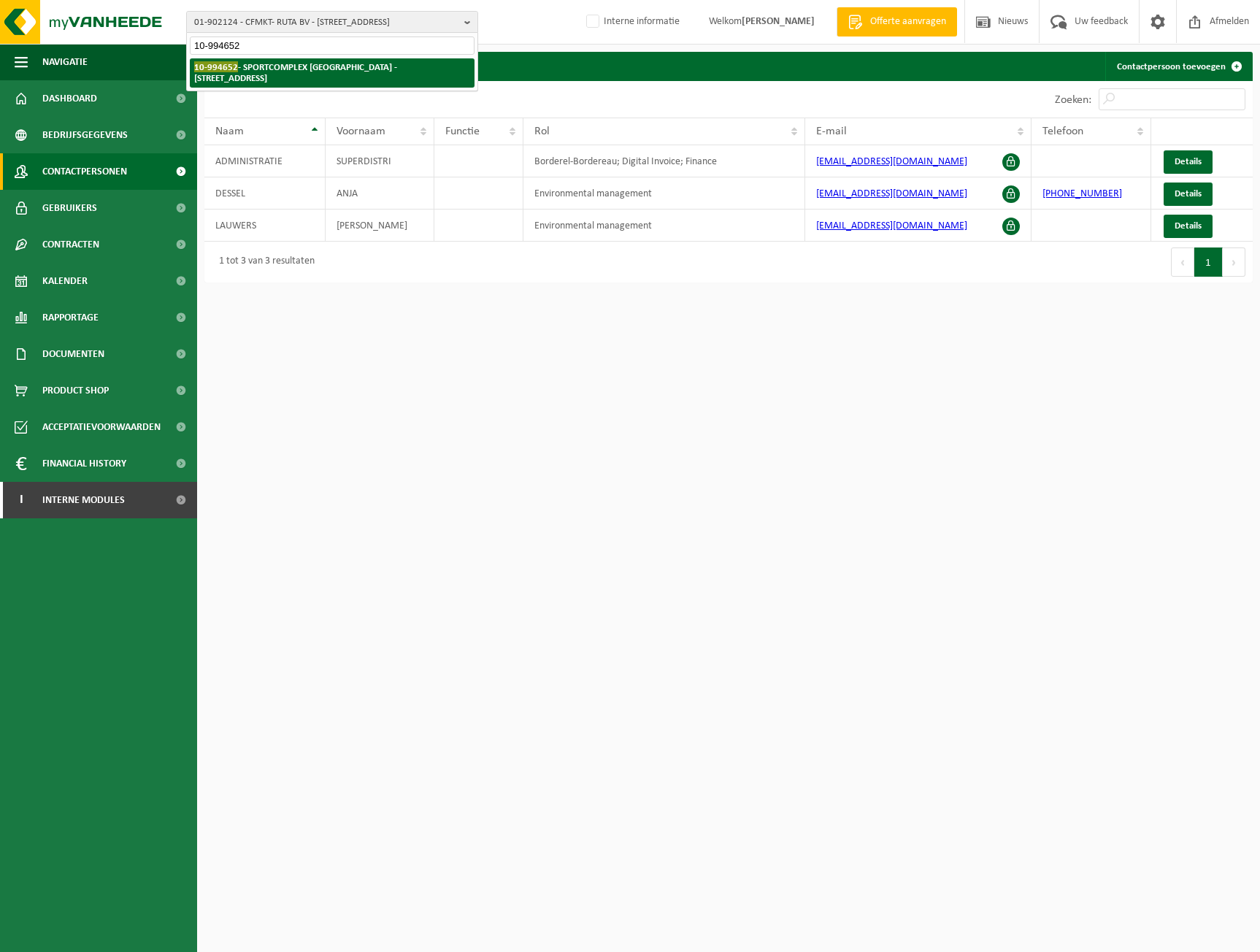
type input "10-994652"
click at [338, 64] on strong "10-994652 - SPORTCOMPLEX VELINA NV - 9500 GERAARDSBERGEN, HOGEWEG 139" at bounding box center [295, 72] width 203 height 22
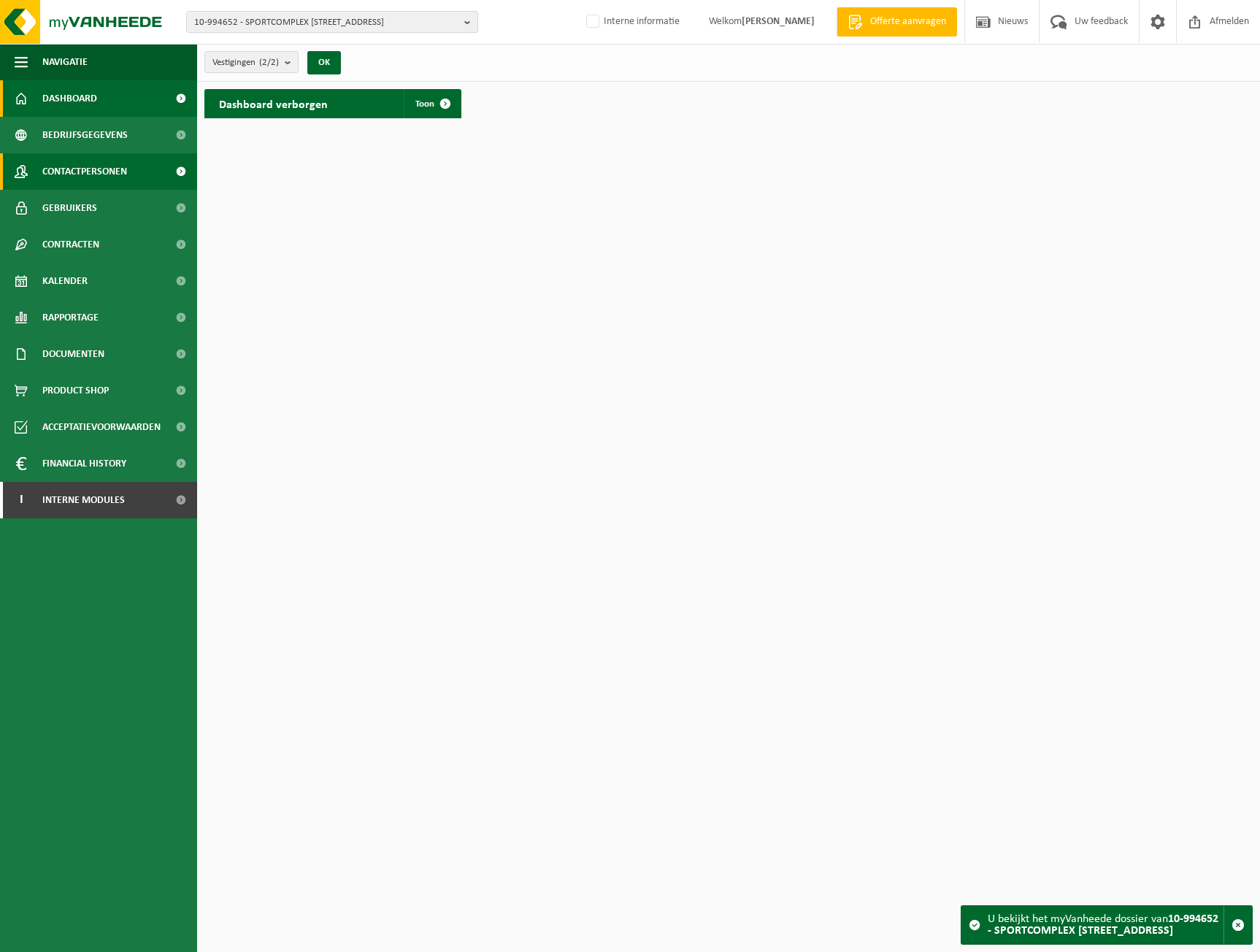
click at [115, 165] on span "Contactpersonen" at bounding box center [85, 171] width 85 height 36
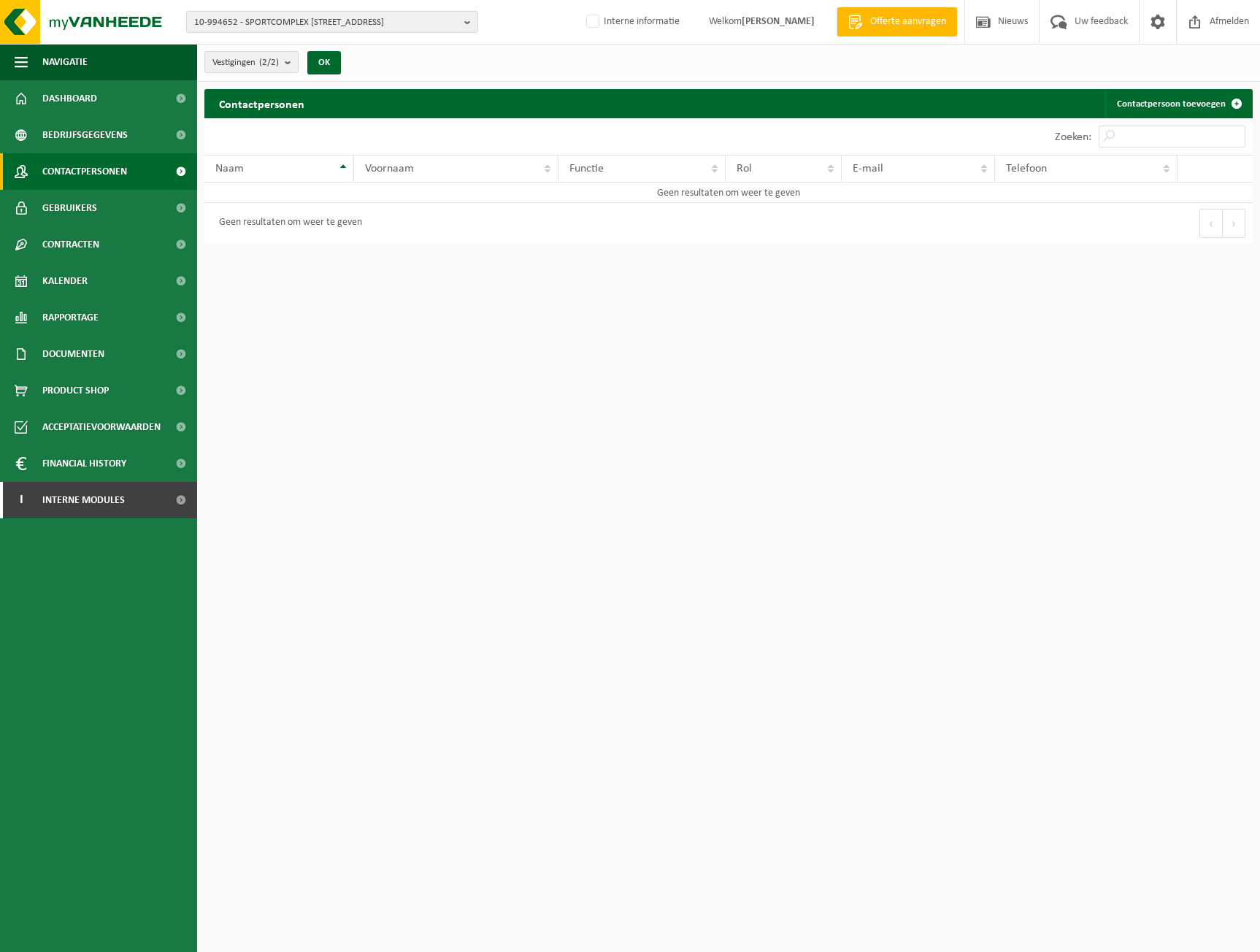
click at [292, 6] on div "10-994652 - SPORTCOMPLEX [GEOGRAPHIC_DATA] - [GEOGRAPHIC_DATA][STREET_ADDRESS] …" at bounding box center [630, 22] width 1260 height 44
click at [292, 22] on span "10-994652 - SPORTCOMPLEX [STREET_ADDRESS]" at bounding box center [326, 23] width 264 height 22
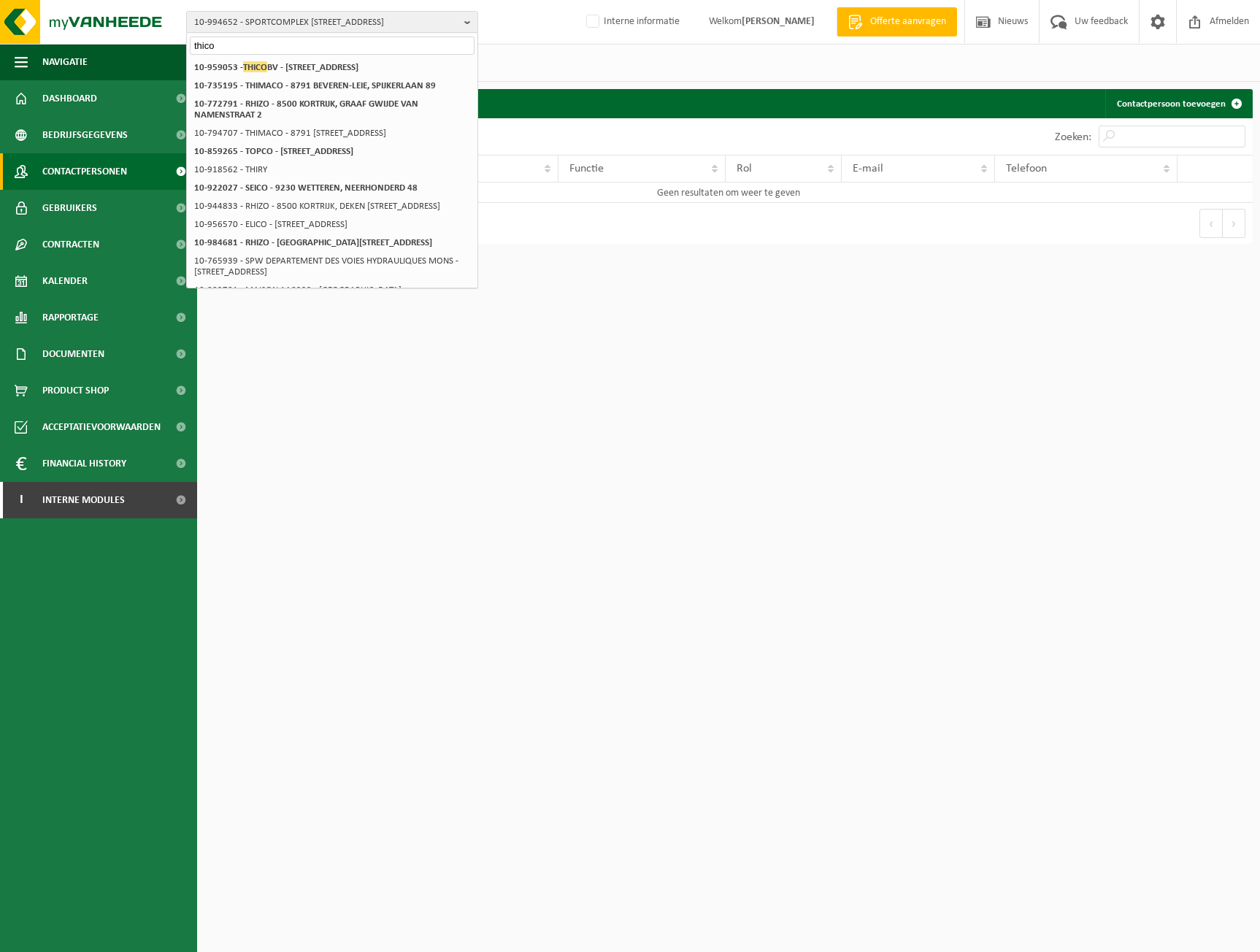
click at [201, 44] on input "thico" at bounding box center [331, 45] width 284 height 18
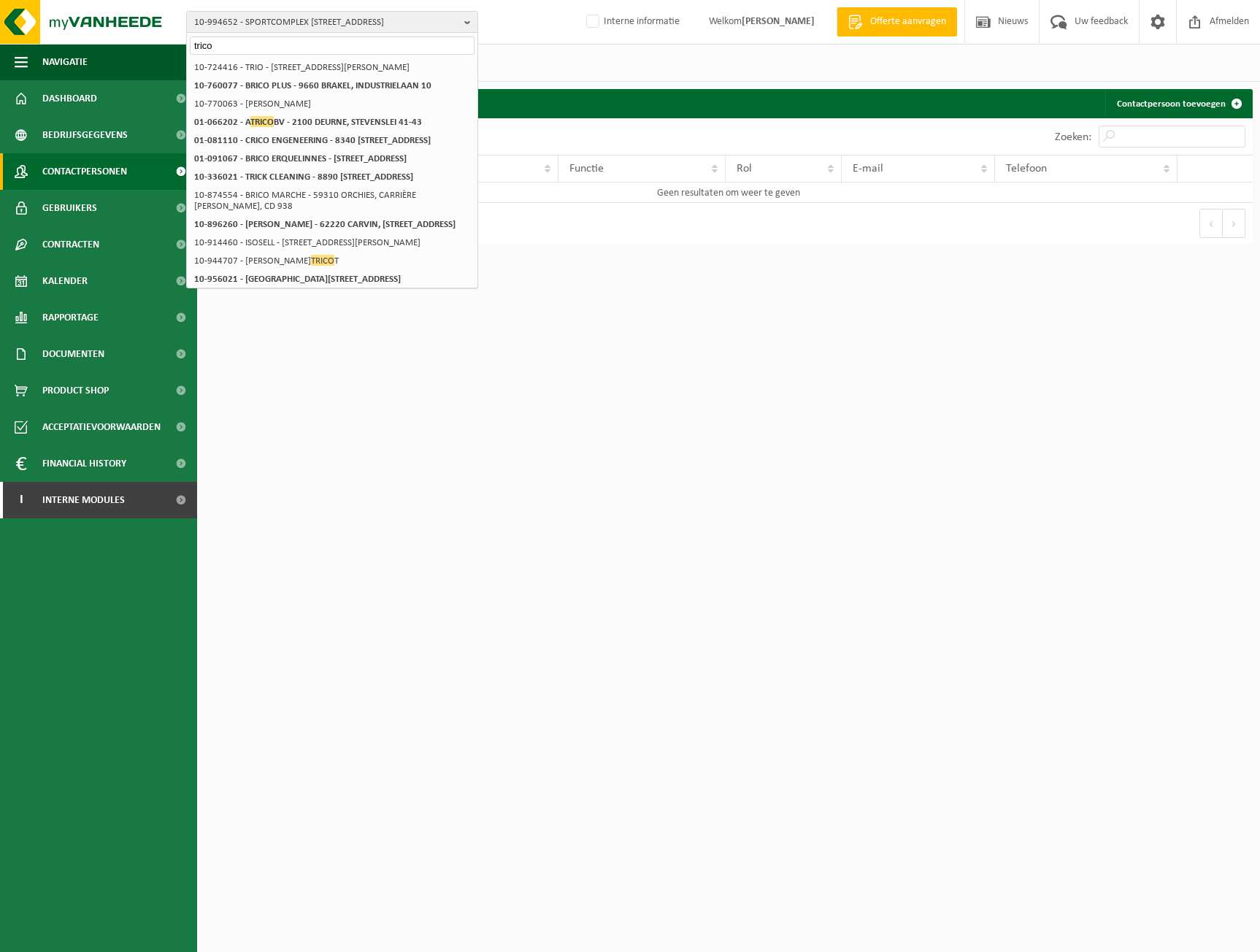
click at [377, 42] on input "trico" at bounding box center [331, 45] width 284 height 18
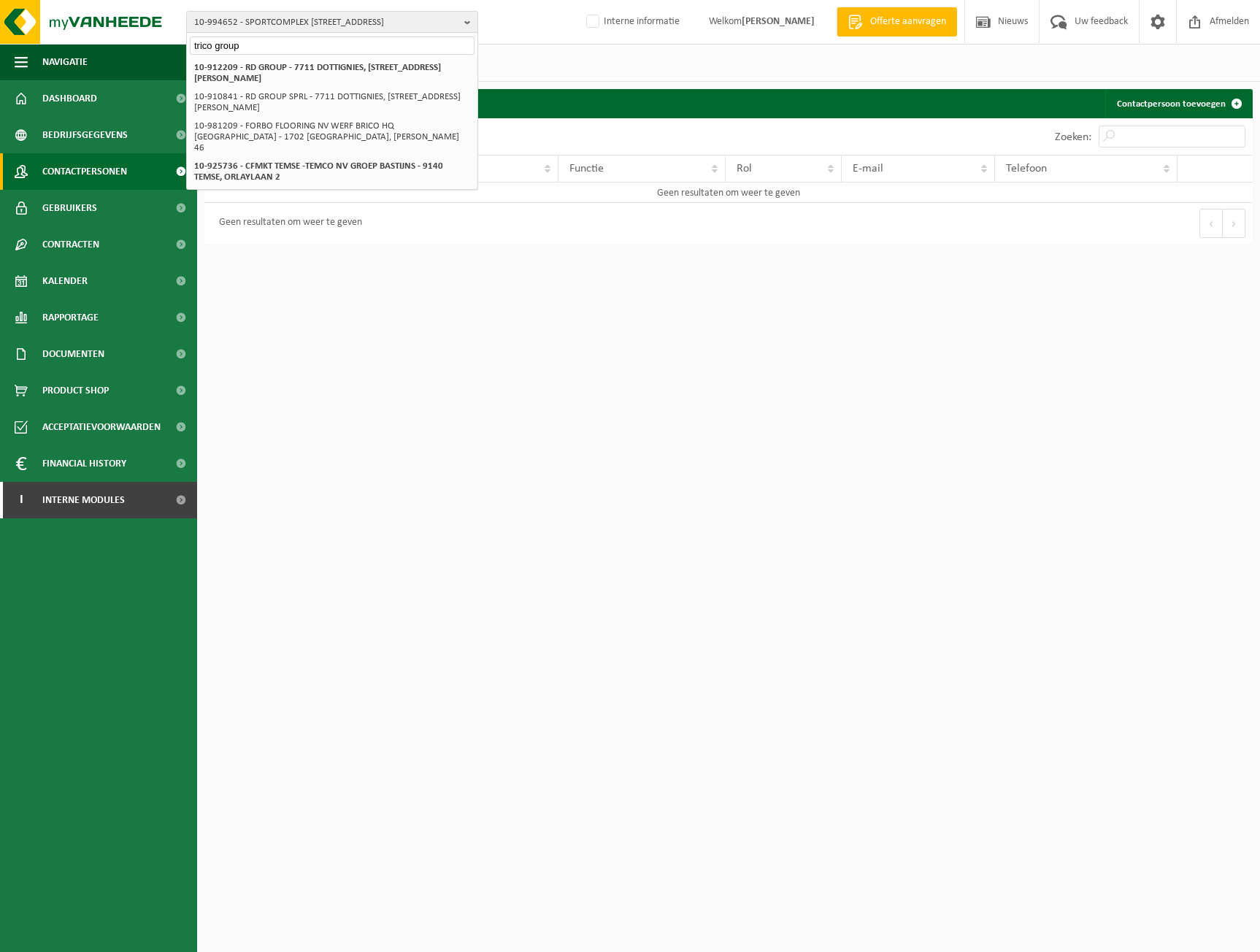
click at [265, 49] on input "trico group" at bounding box center [331, 45] width 284 height 18
type input "trico group"
click at [394, 43] on input "trico group" at bounding box center [331, 45] width 284 height 18
drag, startPoint x: 353, startPoint y: 44, endPoint x: 61, endPoint y: 21, distance: 292.9
click at [61, 21] on div "10-994652 - SPORTCOMPLEX [GEOGRAPHIC_DATA] - [GEOGRAPHIC_DATA][STREET_ADDRESS] …" at bounding box center [630, 22] width 1260 height 44
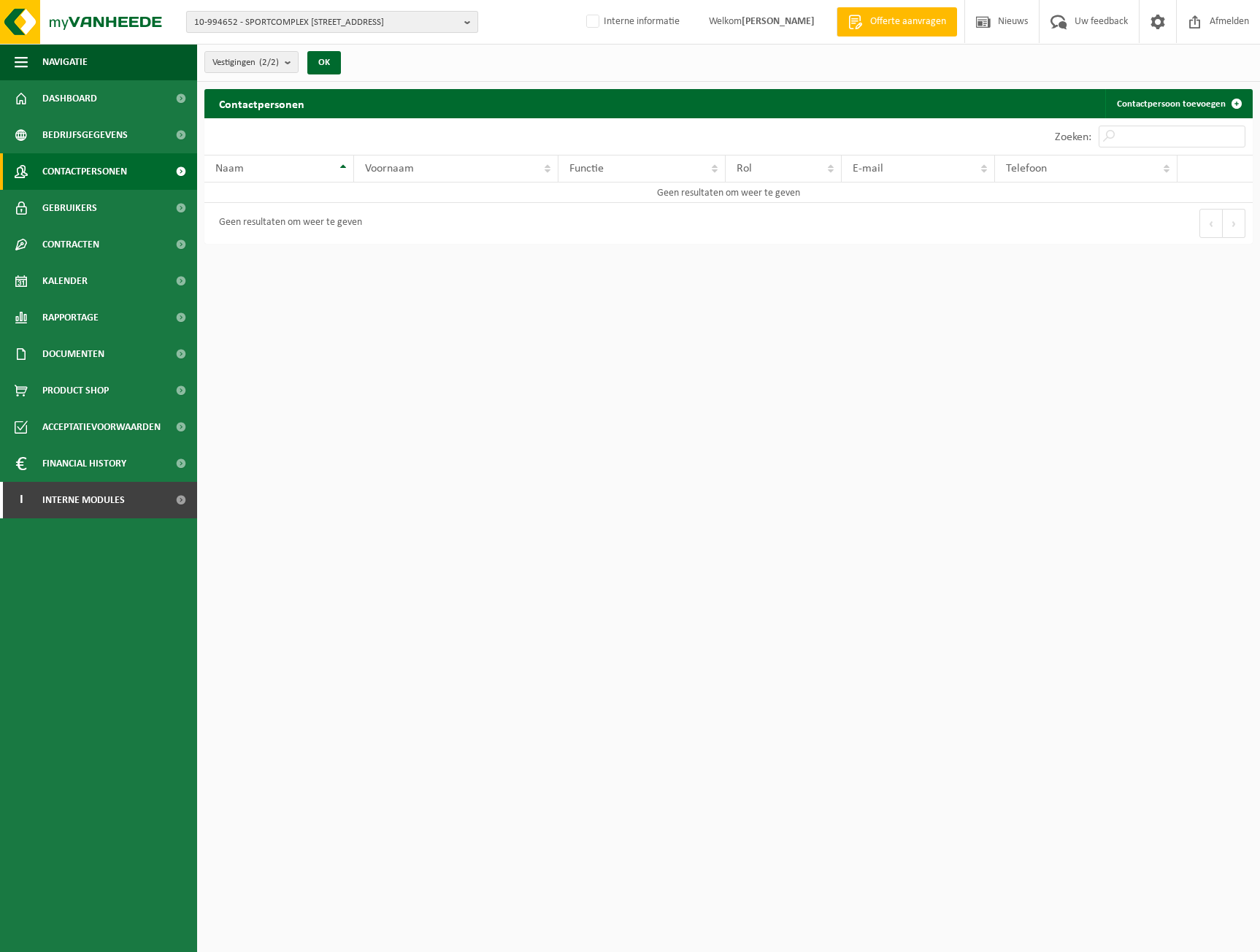
click at [231, 14] on span "10-994652 - SPORTCOMPLEX [STREET_ADDRESS]" at bounding box center [326, 23] width 264 height 22
paste input "Trico [GEOGRAPHIC_DATA] S.A."
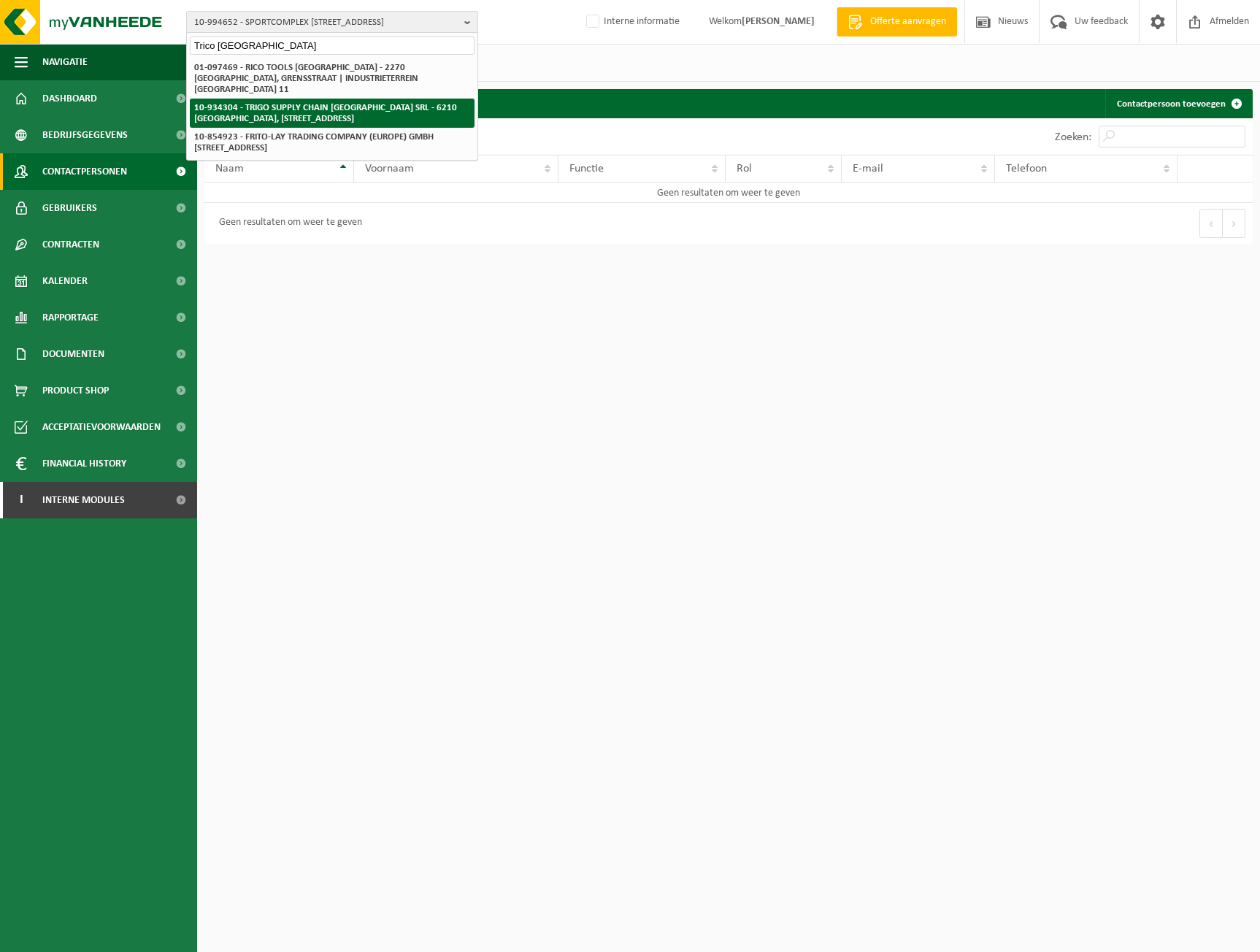
type input "Trico [GEOGRAPHIC_DATA]"
click at [384, 103] on strong "10-934304 - TRIGO SUPPLY CHAIN [GEOGRAPHIC_DATA] SRL - 6210 [GEOGRAPHIC_DATA], …" at bounding box center [325, 113] width 263 height 21
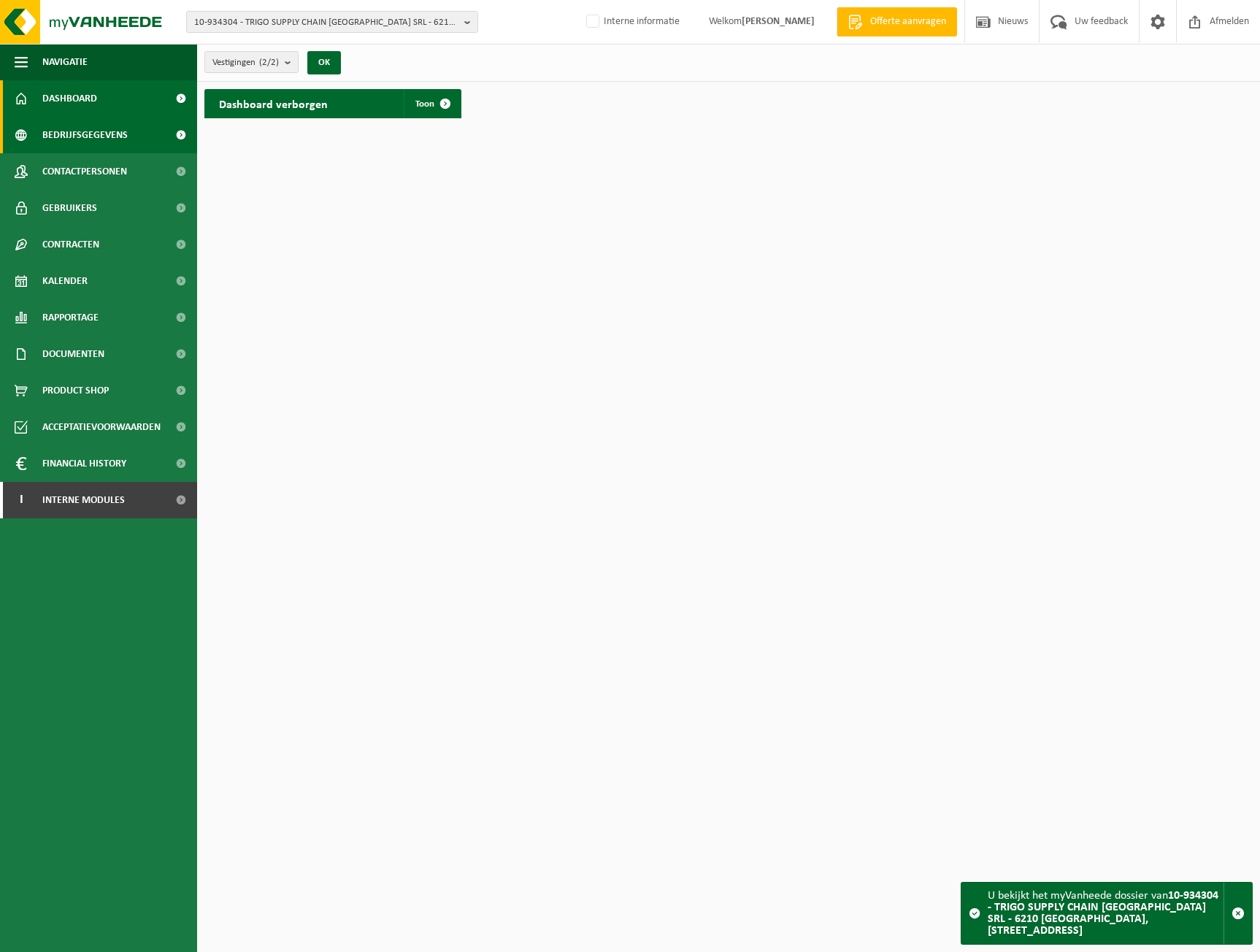
click at [78, 135] on span "Bedrijfsgegevens" at bounding box center [85, 134] width 86 height 36
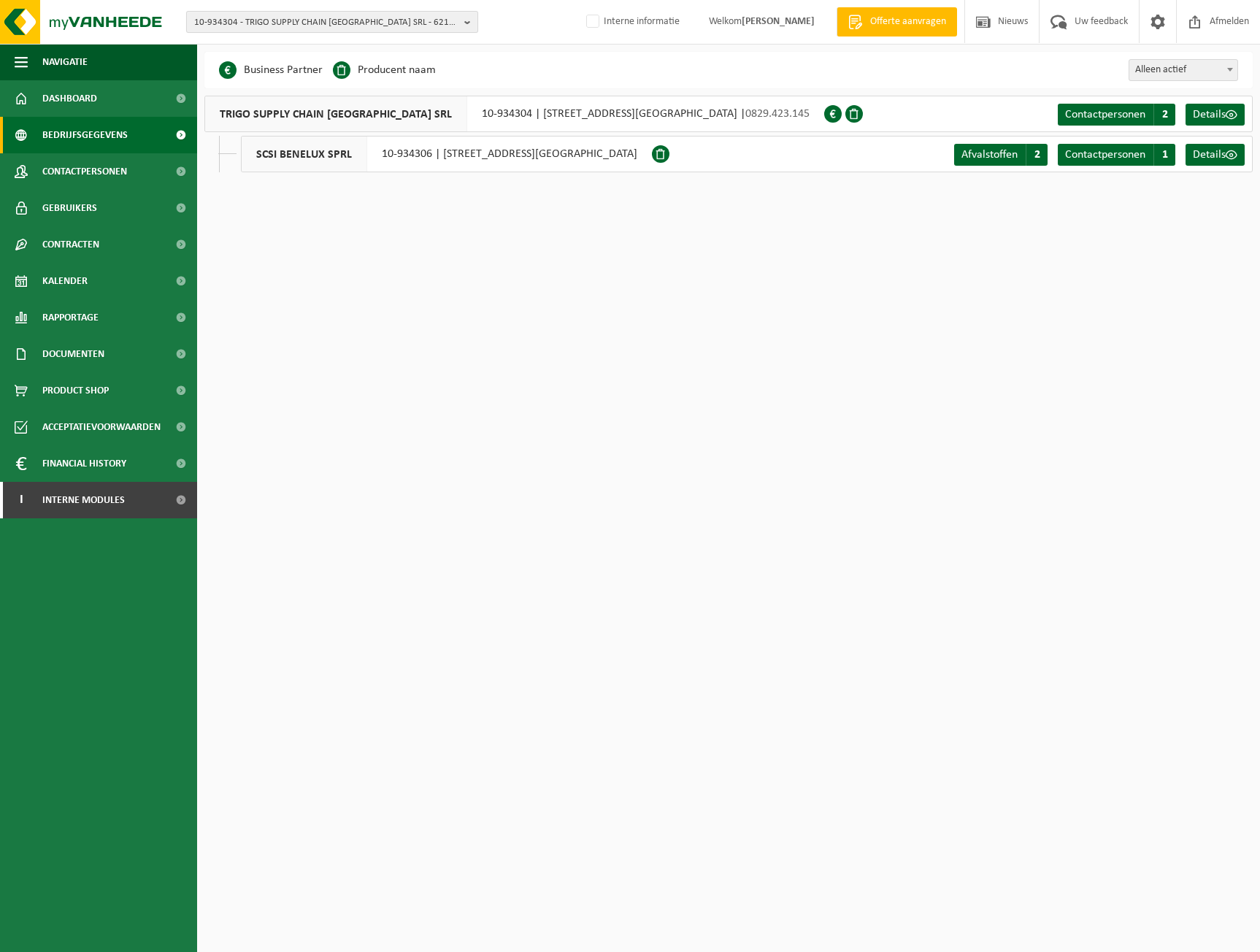
click at [325, 18] on span "10-934304 - TRIGO SUPPLY CHAIN [GEOGRAPHIC_DATA] SRL - 6210 [GEOGRAPHIC_DATA], …" at bounding box center [326, 23] width 264 height 22
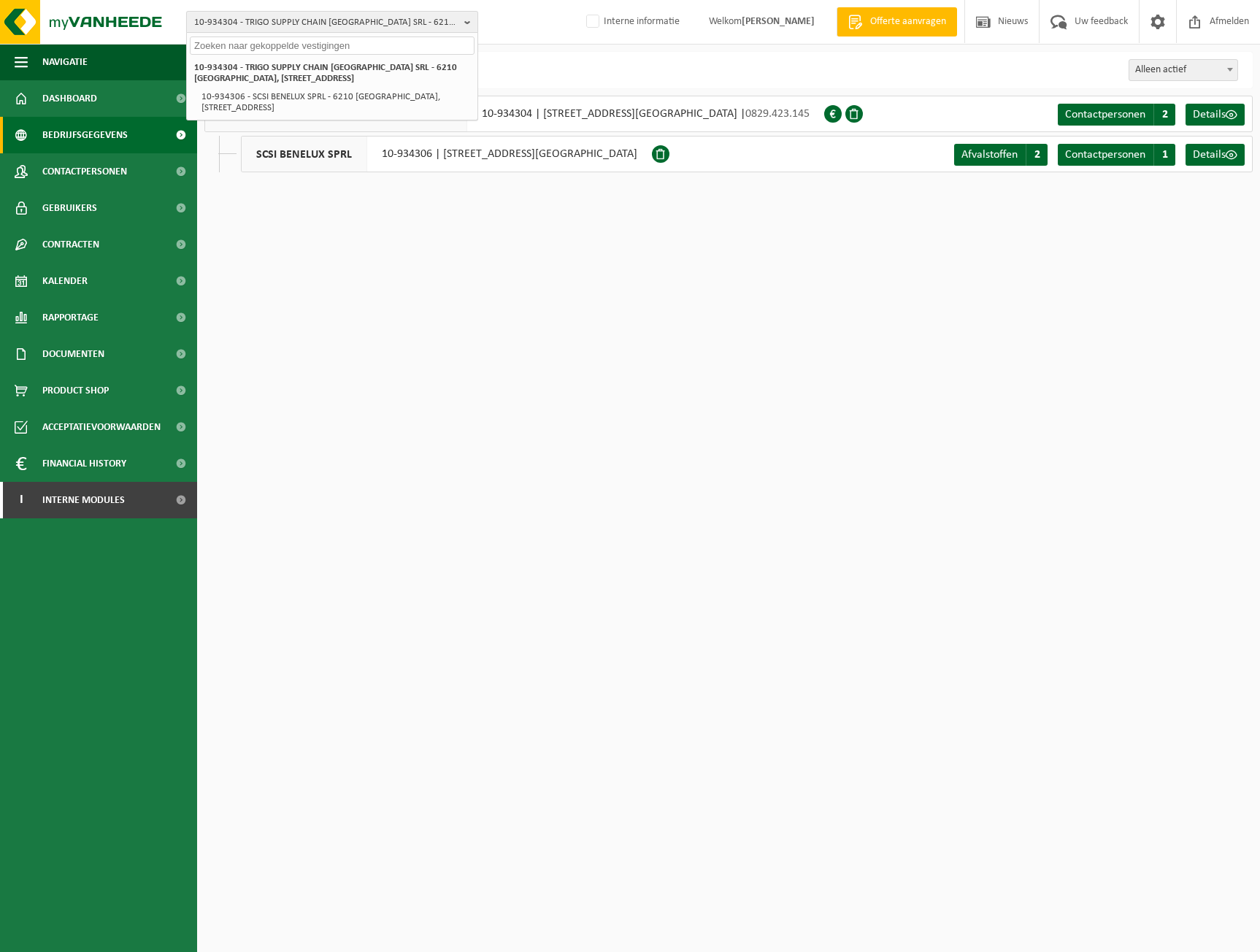
paste input "10-935652"
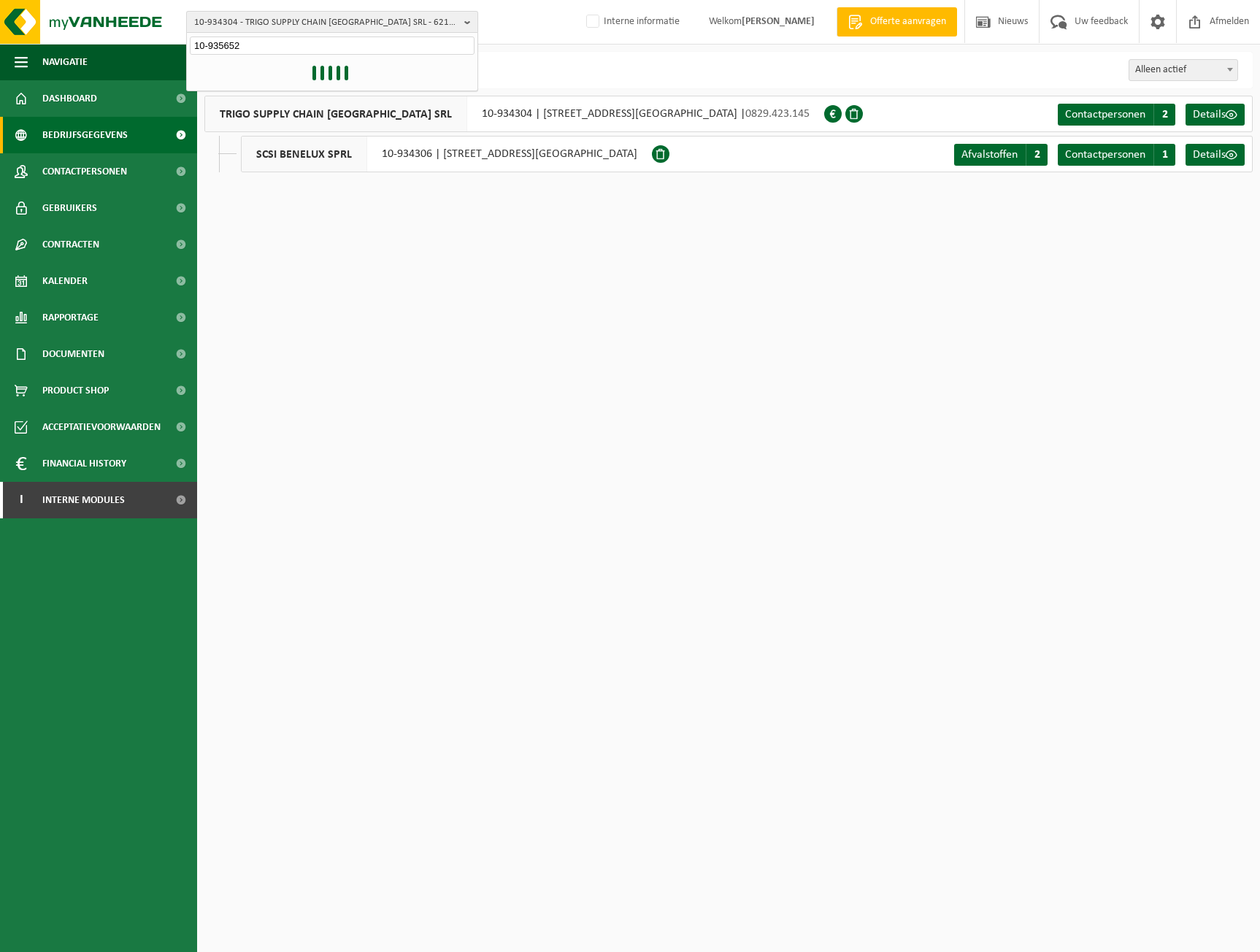
type input "10-935652"
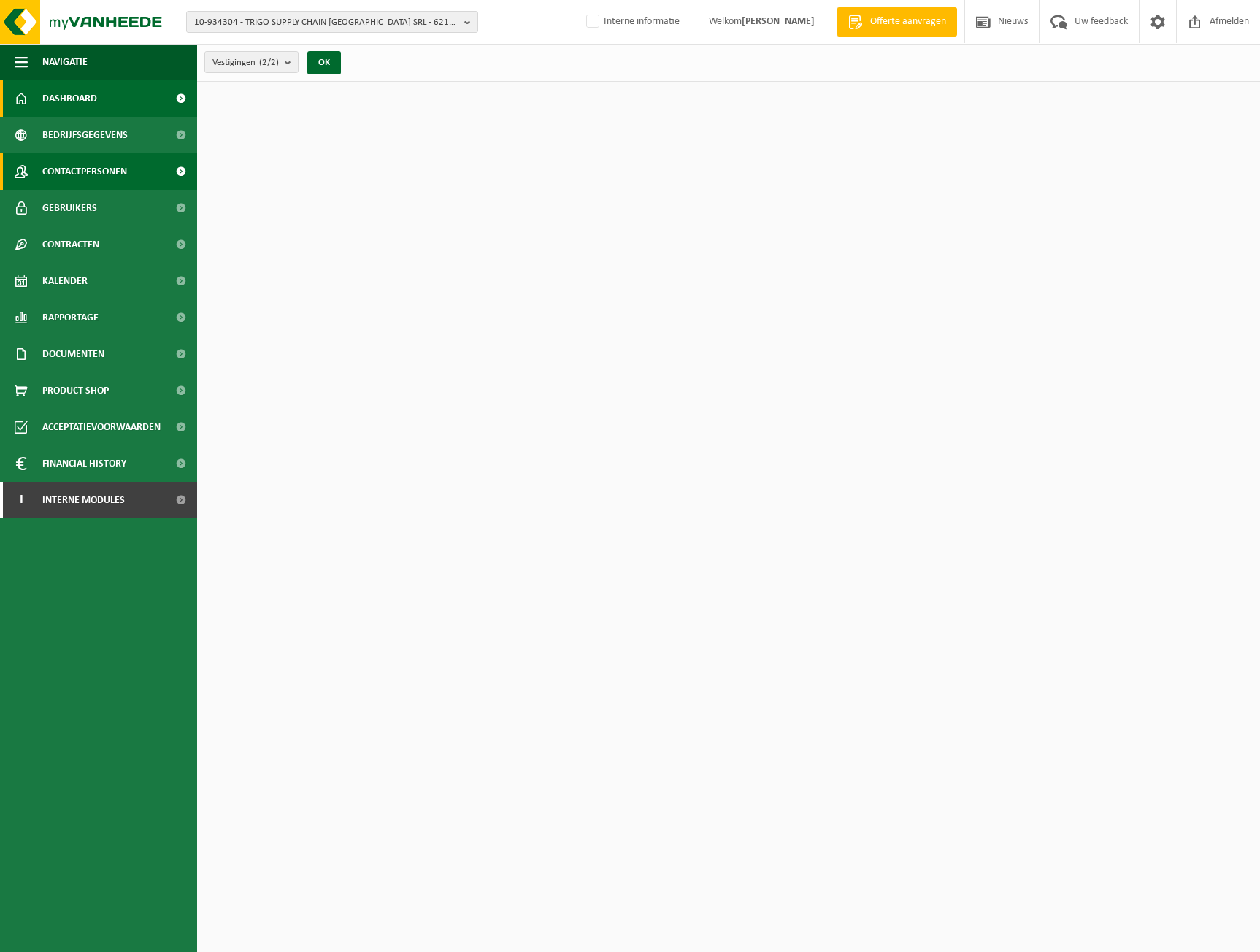
click at [132, 159] on link "Contactpersonen" at bounding box center [98, 171] width 197 height 36
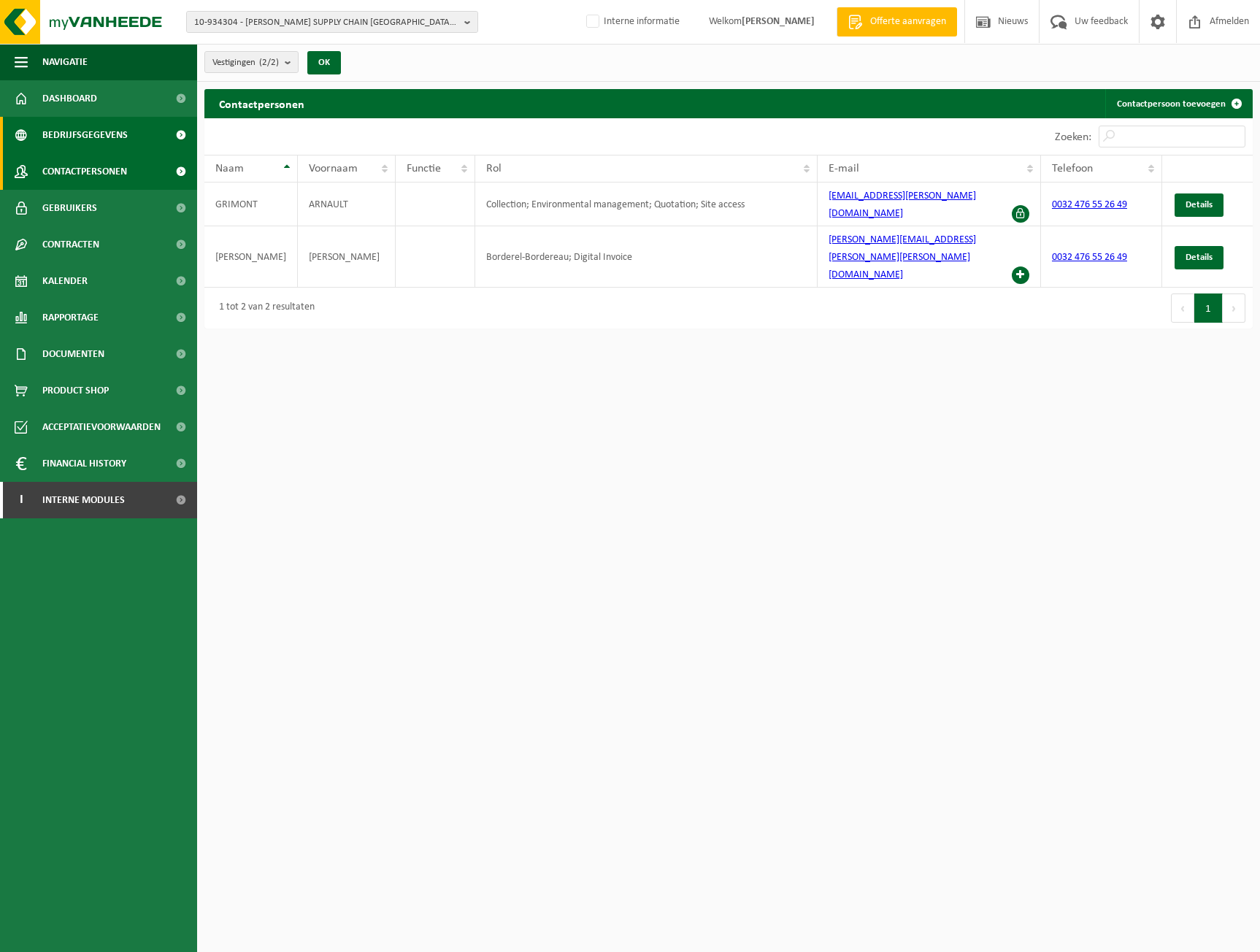
click at [95, 125] on span "Bedrijfsgegevens" at bounding box center [85, 134] width 86 height 36
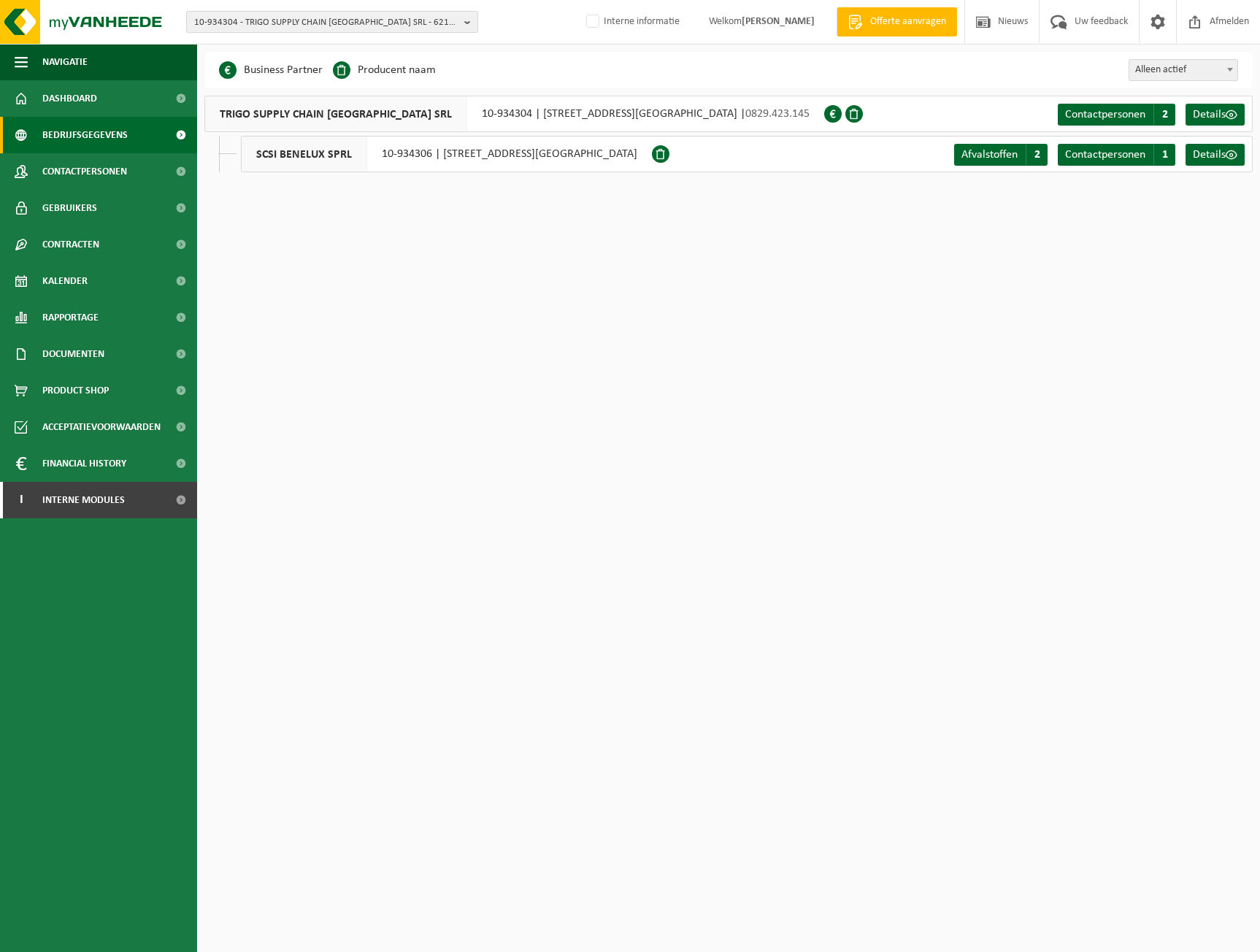
click at [377, 15] on span "10-934304 - TRIGO SUPPLY CHAIN [GEOGRAPHIC_DATA] SRL - 6210 [GEOGRAPHIC_DATA], …" at bounding box center [326, 23] width 264 height 22
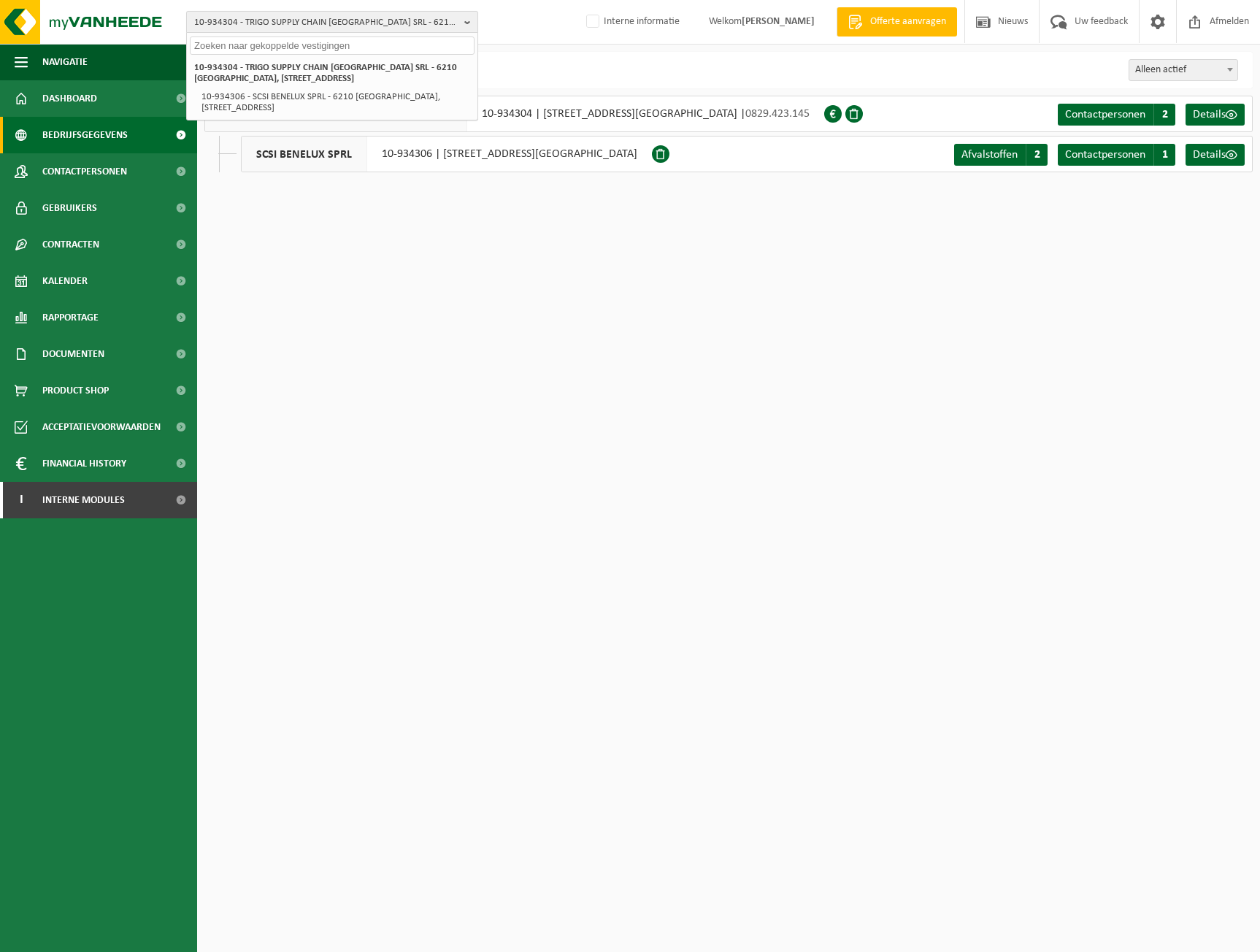
paste input "10-935652"
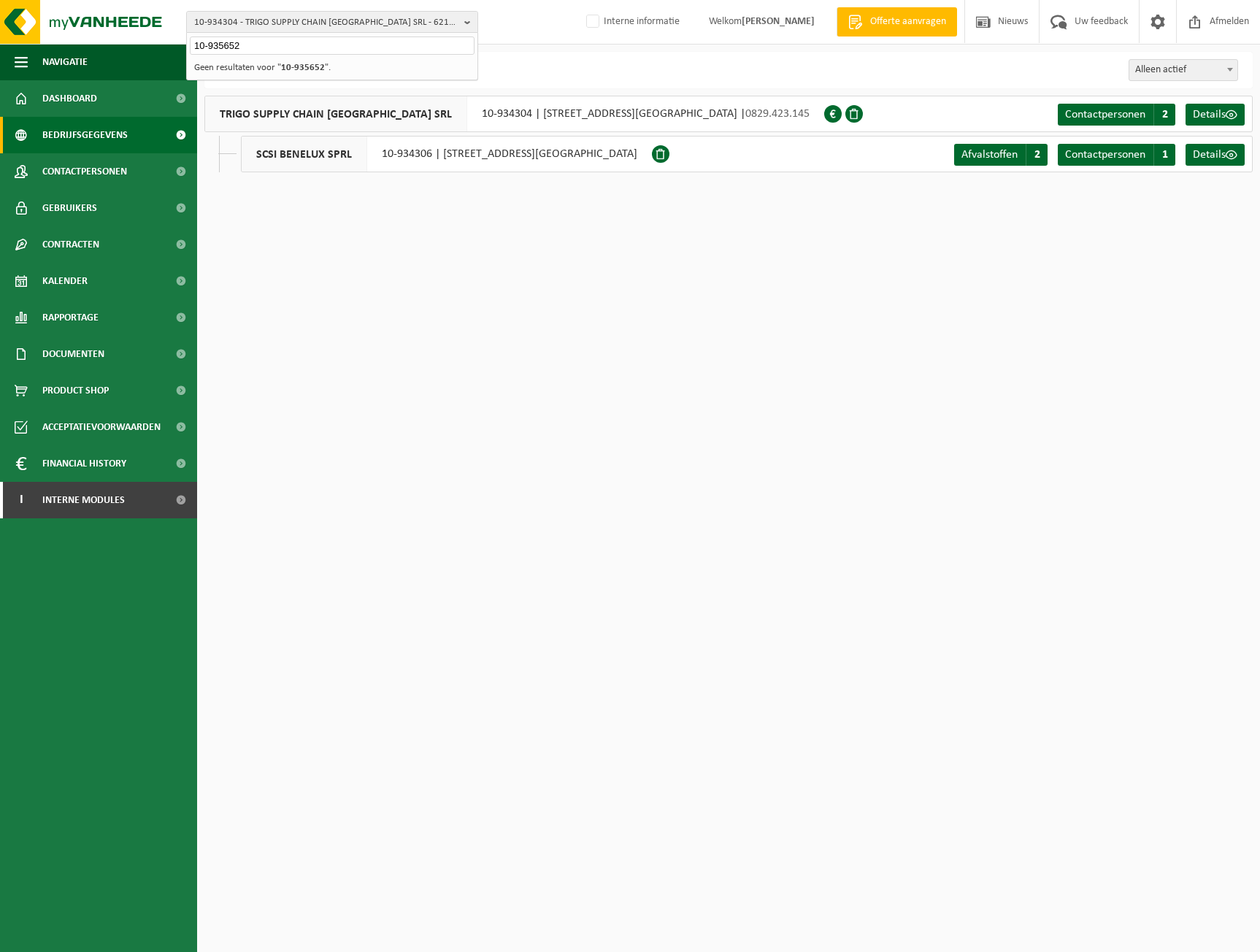
click at [256, 42] on input "10-935652" at bounding box center [331, 45] width 284 height 18
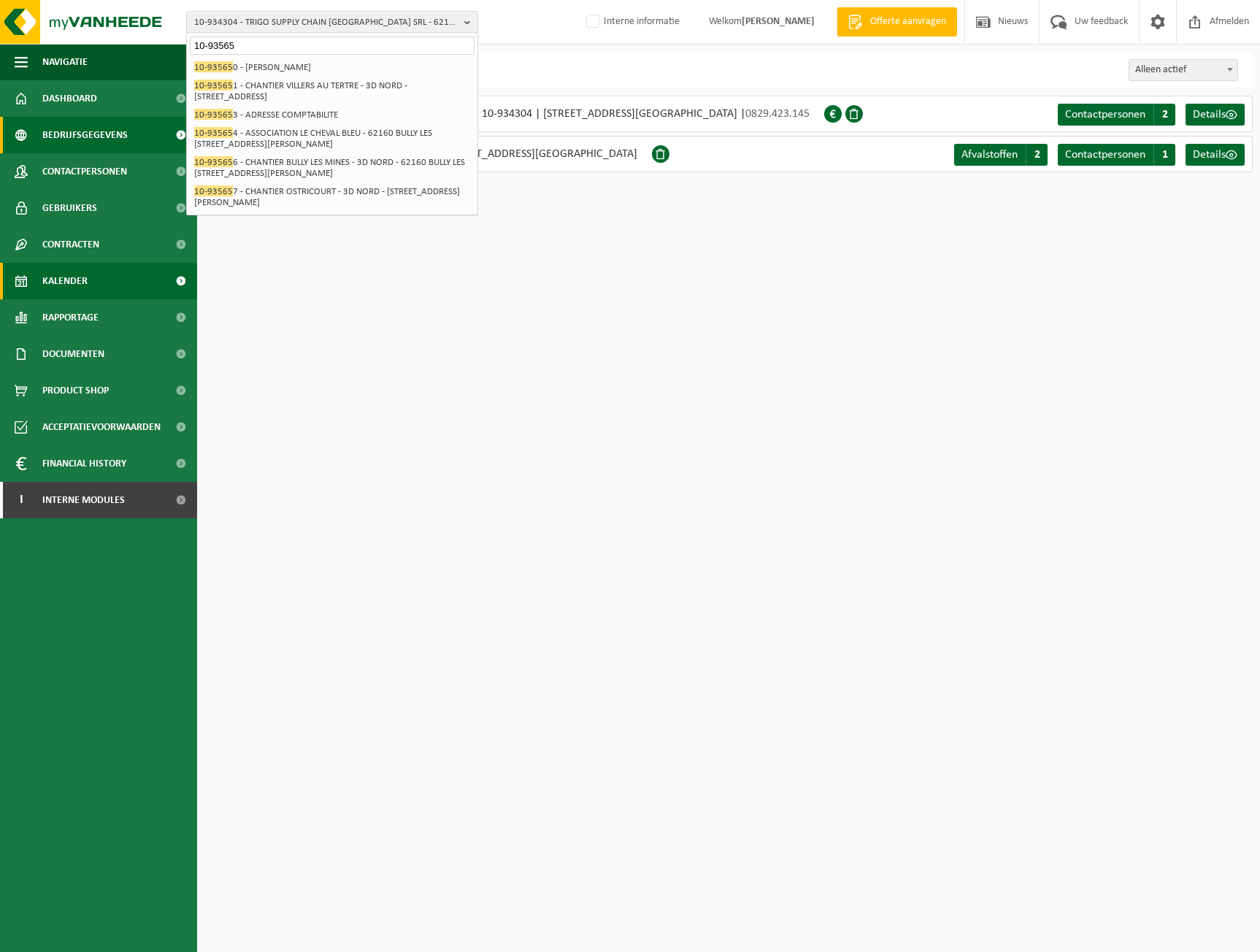
type input "10-93565"
